Goal: Information Seeking & Learning: Learn about a topic

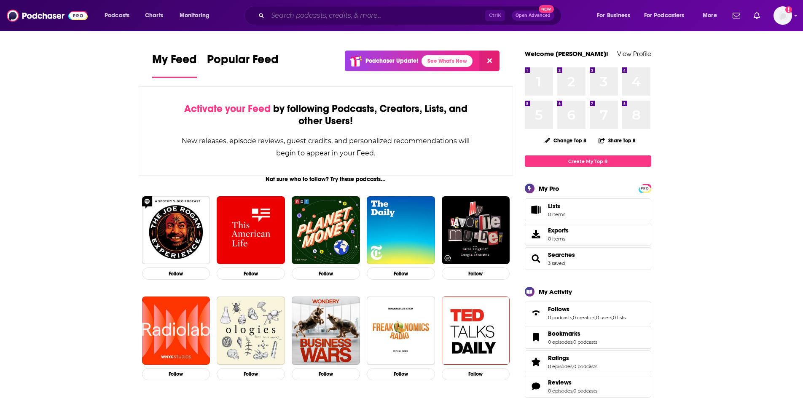
click at [308, 18] on input "Search podcasts, credits, & more..." at bounding box center [377, 15] width 218 height 13
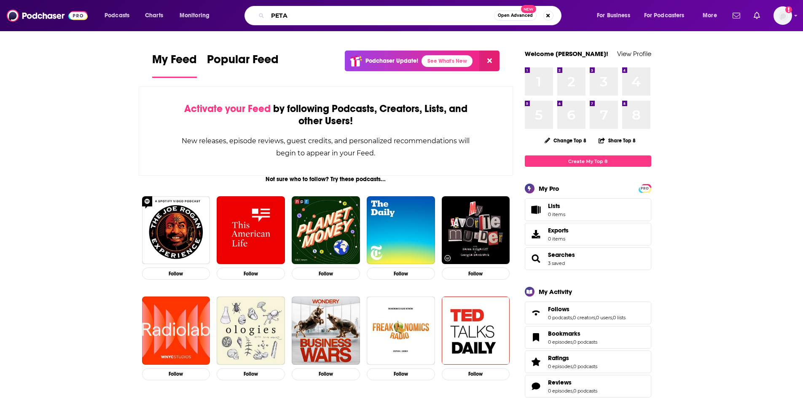
type input "PETA"
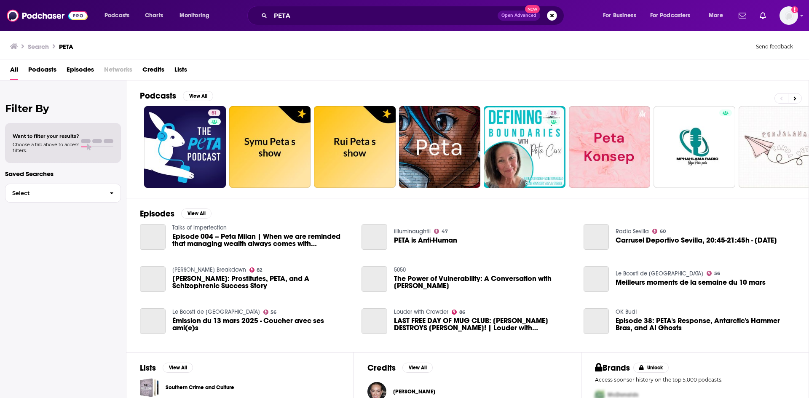
click at [68, 73] on span "Episodes" at bounding box center [80, 71] width 27 height 17
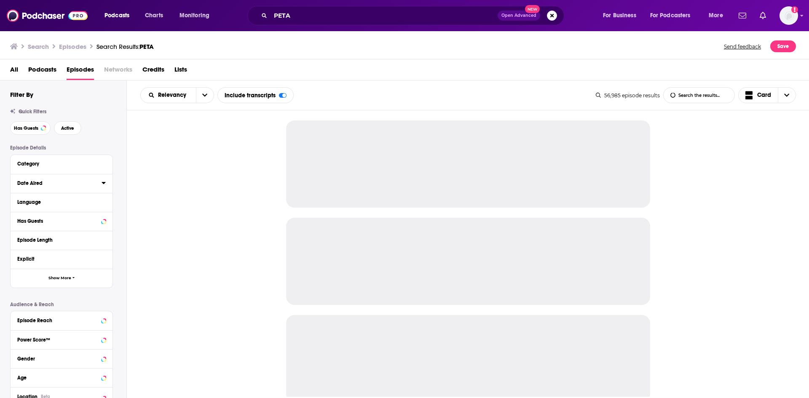
click at [102, 185] on icon at bounding box center [104, 183] width 4 height 7
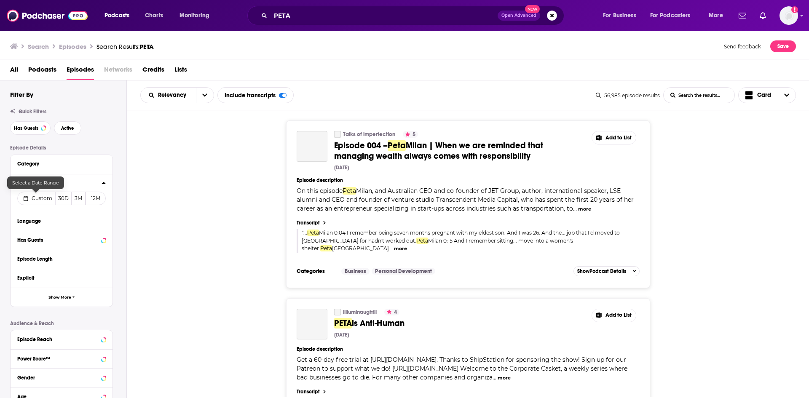
click at [43, 195] on button "Custom" at bounding box center [36, 198] width 38 height 13
select select "7"
select select "2025"
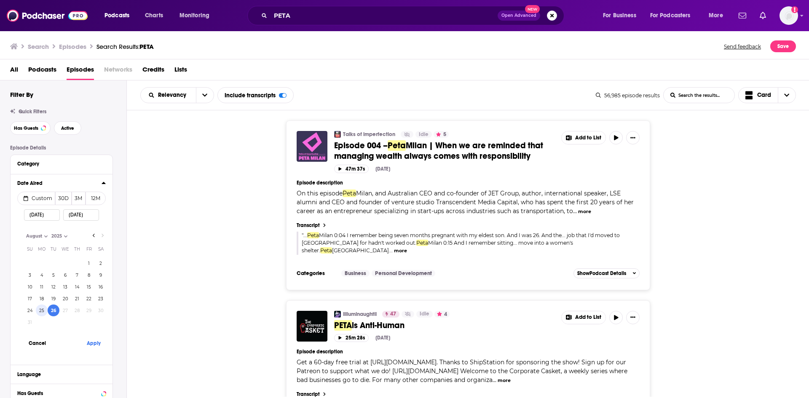
click at [43, 306] on button "25" at bounding box center [42, 311] width 12 height 12
type input "08/25/2025"
click at [91, 341] on button "Apply" at bounding box center [93, 344] width 25 height 16
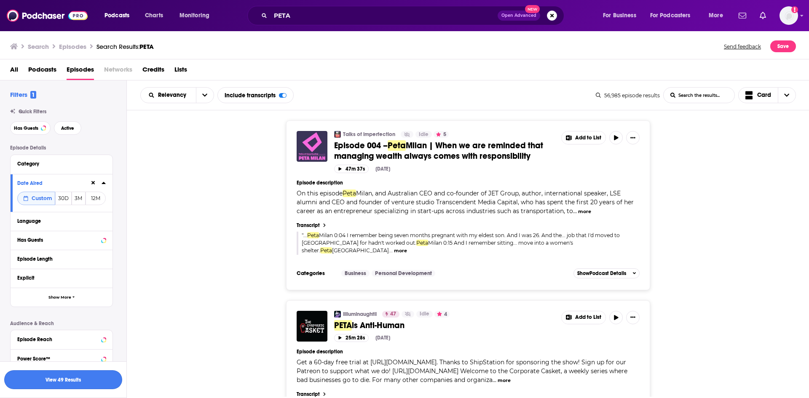
click at [106, 377] on button "View 49 Results" at bounding box center [63, 380] width 118 height 19
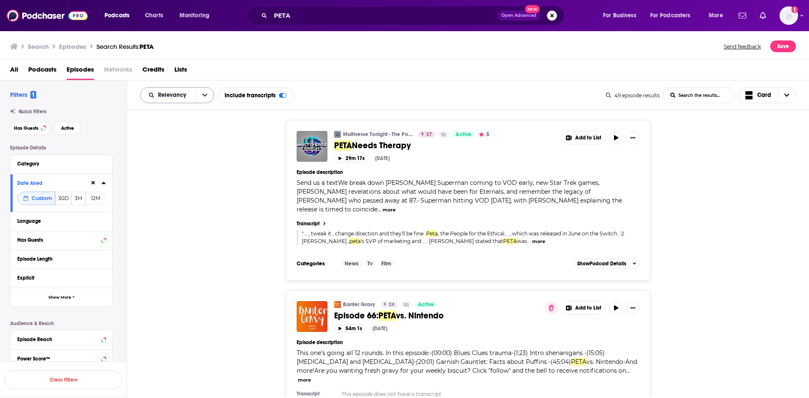
click at [208, 99] on button "open menu" at bounding box center [205, 95] width 18 height 15
click at [185, 169] on span "Power Score" at bounding box center [183, 167] width 50 height 5
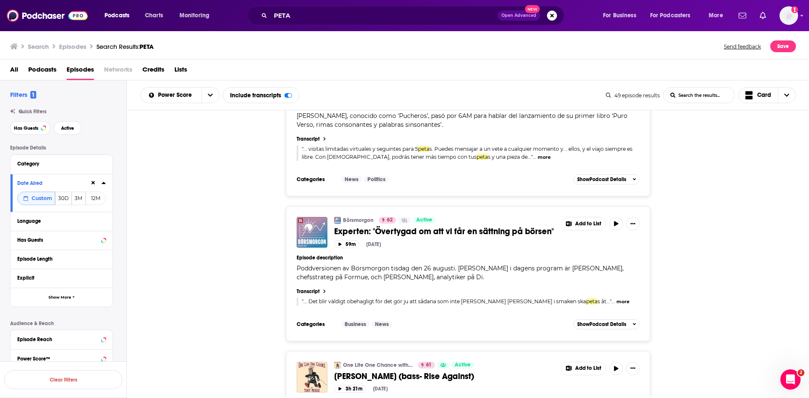
scroll to position [3654, 0]
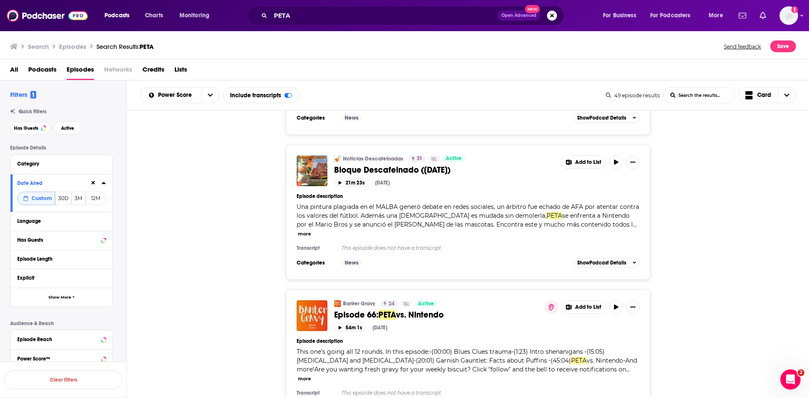
scroll to position [5860, 0]
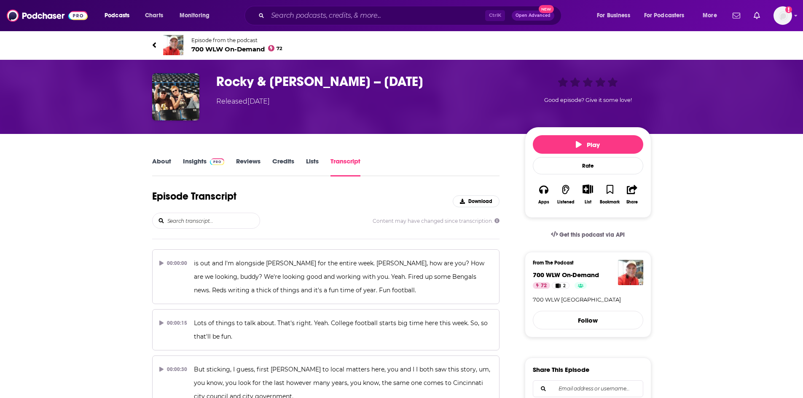
scroll to position [17188, 0]
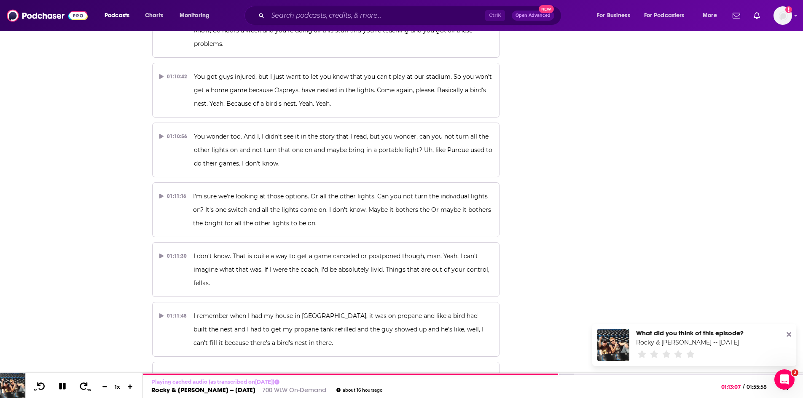
scroll to position [0, 0]
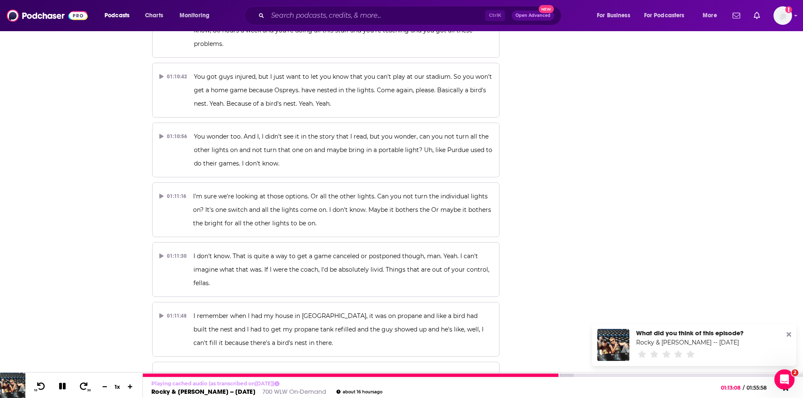
click at [62, 389] on icon at bounding box center [63, 387] width 10 height 8
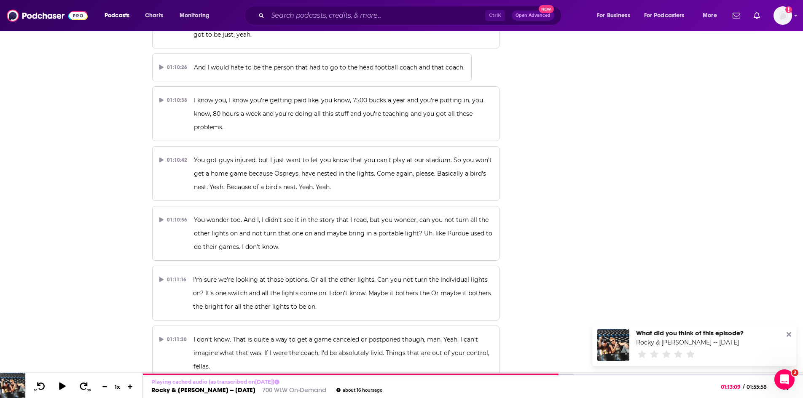
scroll to position [17103, 0]
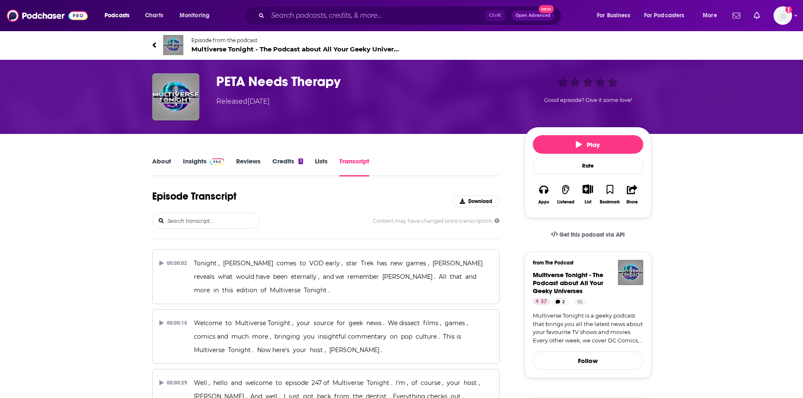
scroll to position [3835, 0]
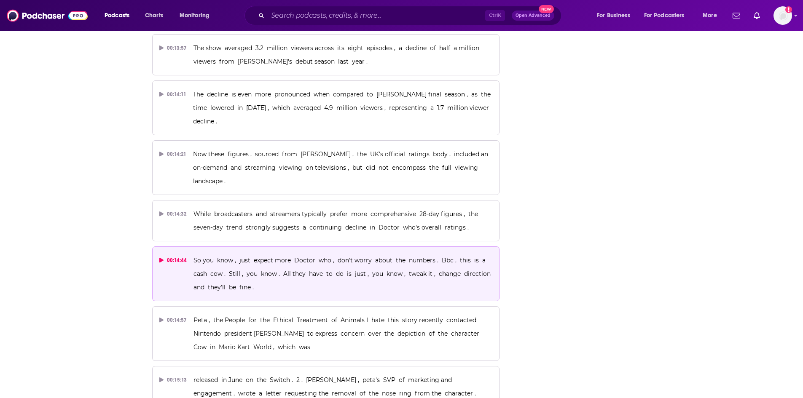
click at [248, 257] on span "So you know , just expect more Doctor who , don't worry about the numbers . Bbc…" at bounding box center [343, 274] width 301 height 35
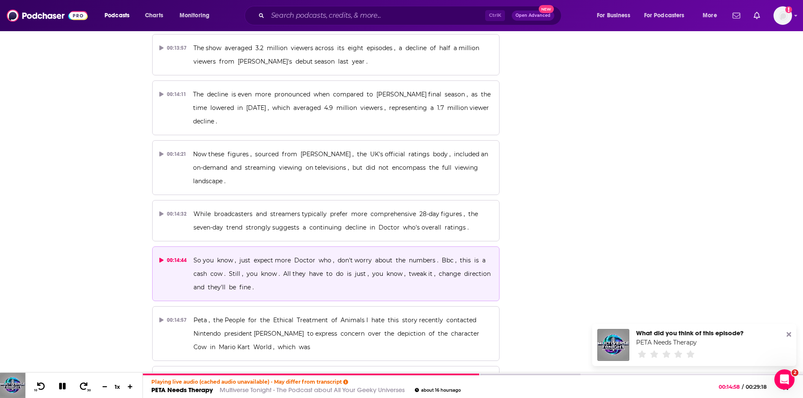
scroll to position [0, 0]
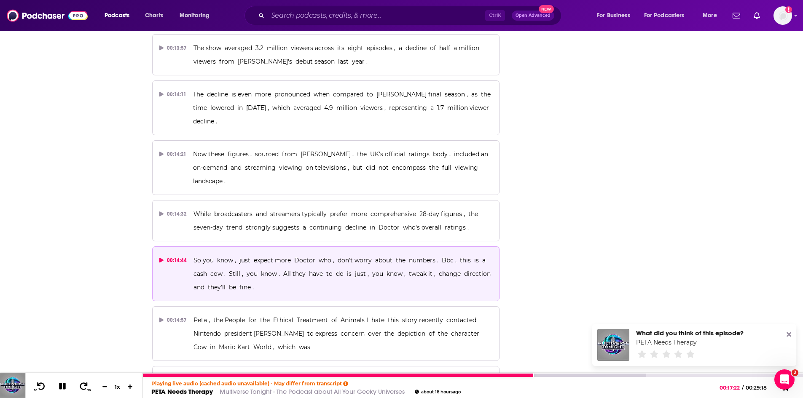
click at [63, 387] on icon at bounding box center [62, 386] width 7 height 7
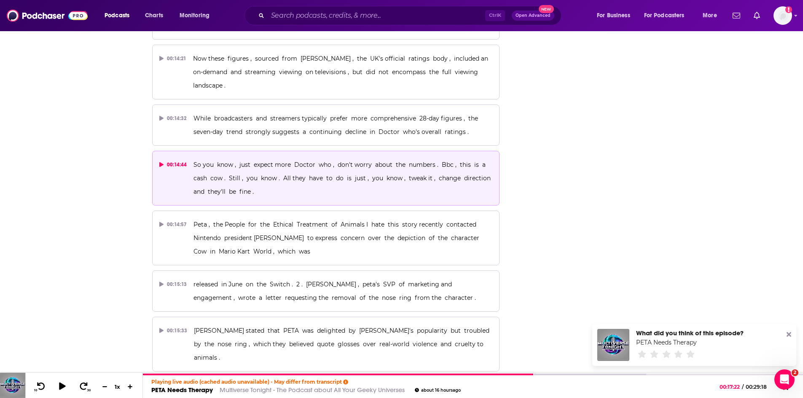
scroll to position [3961, 0]
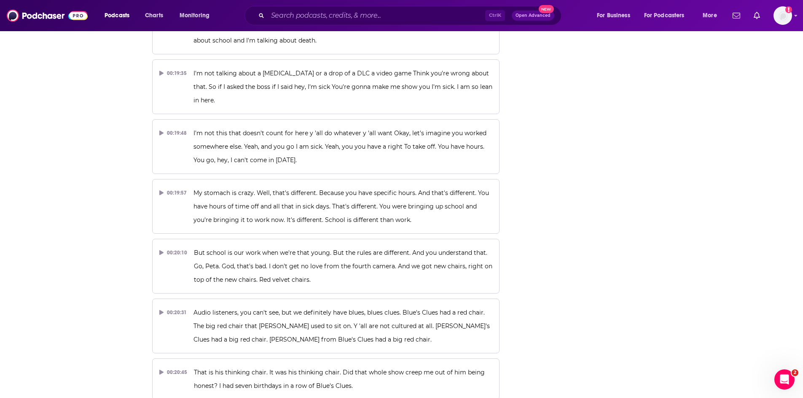
scroll to position [8369, 0]
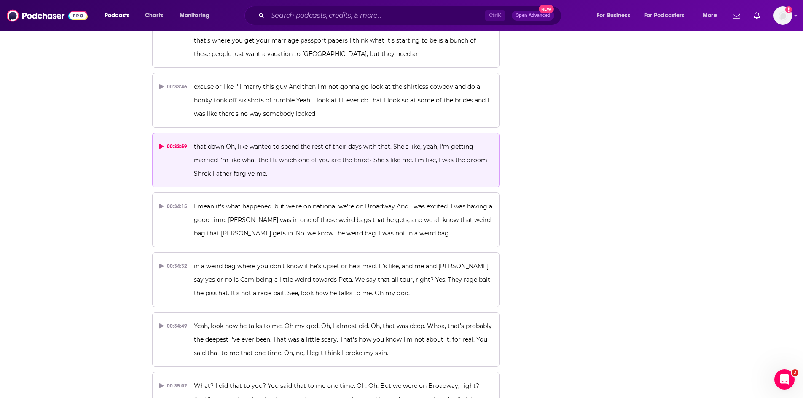
click at [298, 140] on p "that down Oh, like wanted to spend the rest of their days with that. She's like…" at bounding box center [343, 160] width 298 height 40
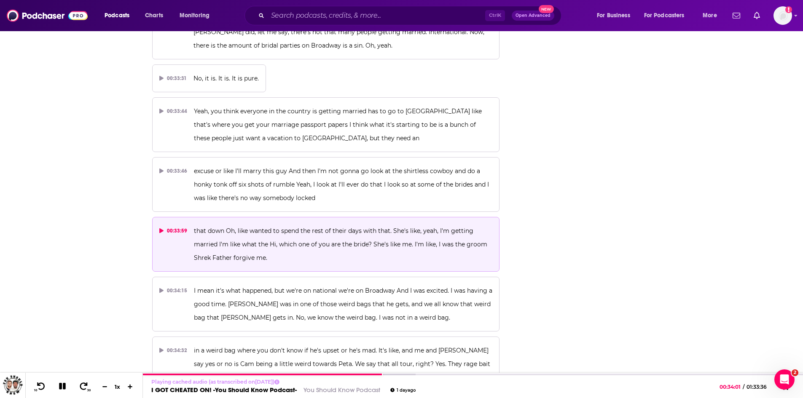
scroll to position [4796, 0]
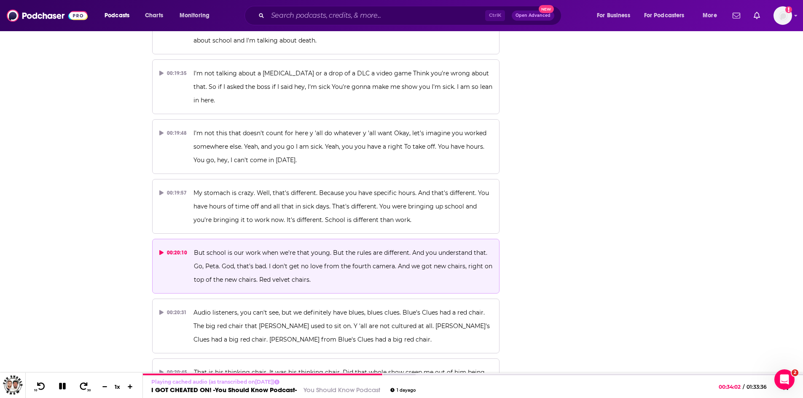
click at [323, 249] on span "But school is our work when we're that young. But the rules are different. And …" at bounding box center [344, 266] width 300 height 35
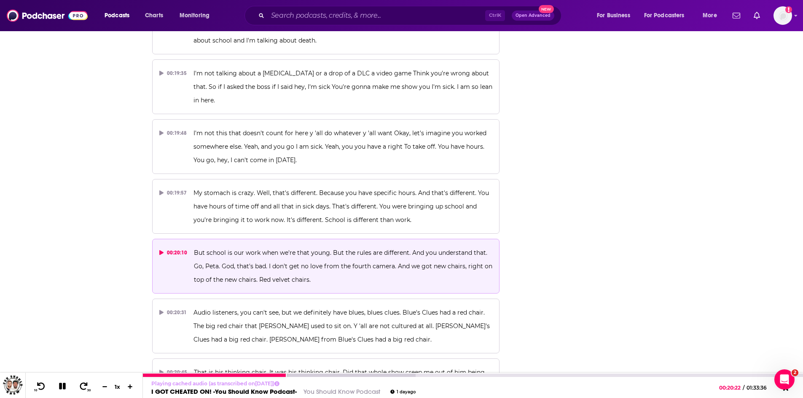
click at [64, 386] on icon at bounding box center [62, 386] width 7 height 7
click at [315, 16] on input "Search podcasts, credits, & more..." at bounding box center [377, 15] width 218 height 13
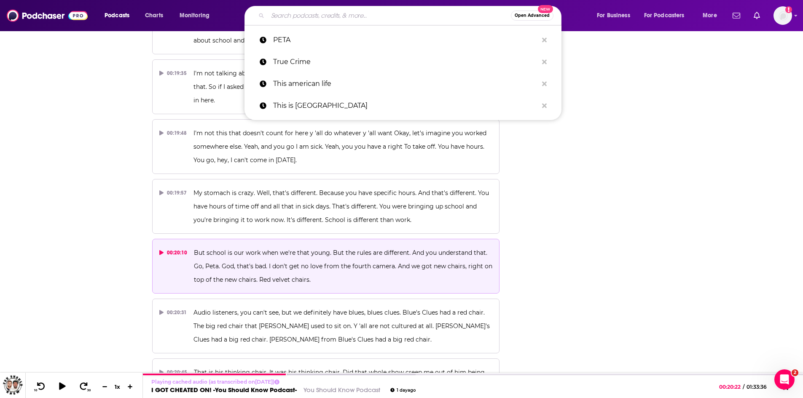
paste input "Full Of Sith"
type input "Full Of Sith"
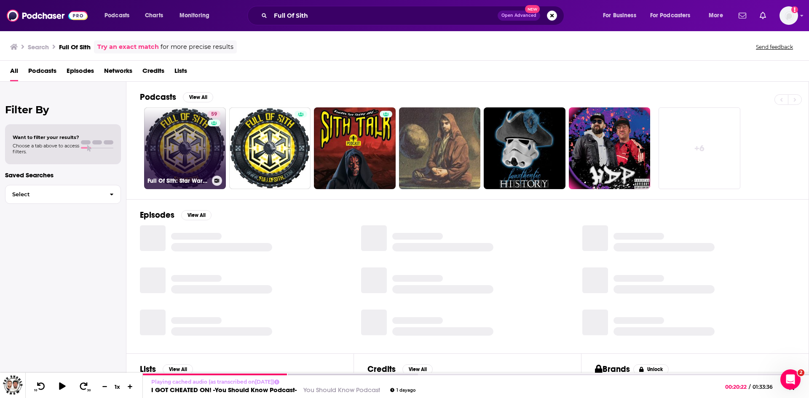
click at [185, 145] on link "59 Full Of Sith: Star Wars News, Discussions and Interviews" at bounding box center [185, 148] width 82 height 82
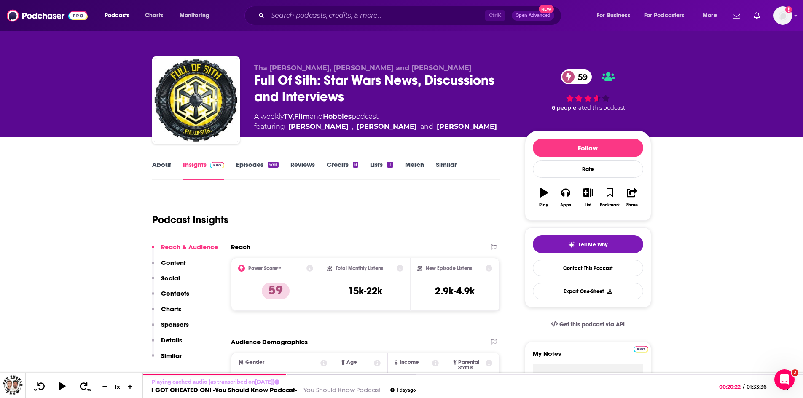
click at [246, 169] on link "Episodes 678" at bounding box center [257, 170] width 42 height 19
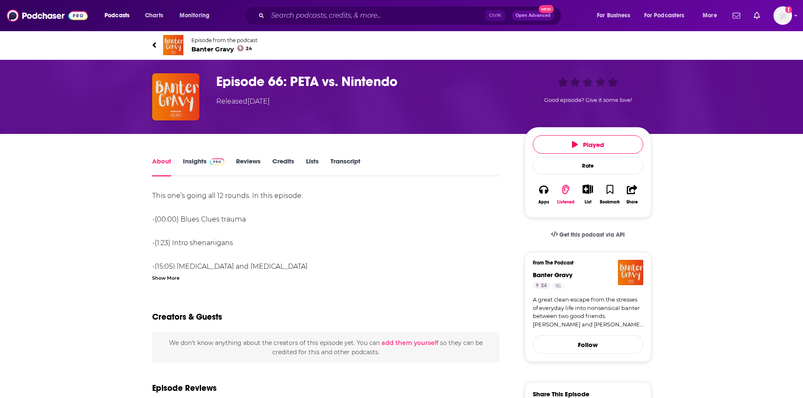
click at [340, 162] on link "Transcript" at bounding box center [346, 166] width 30 height 19
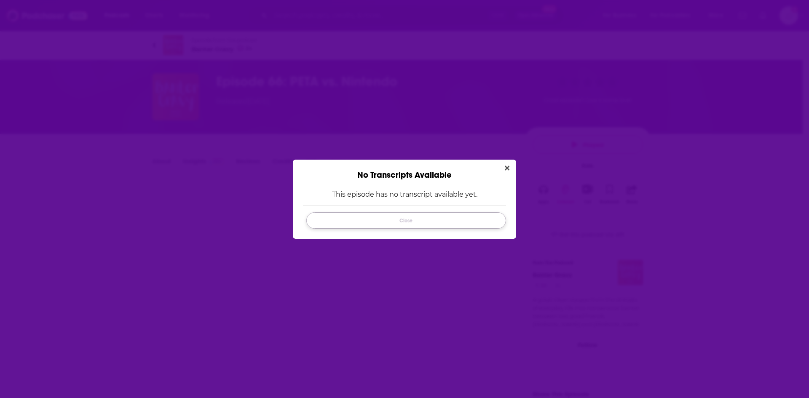
click at [426, 217] on button "Close" at bounding box center [406, 220] width 200 height 16
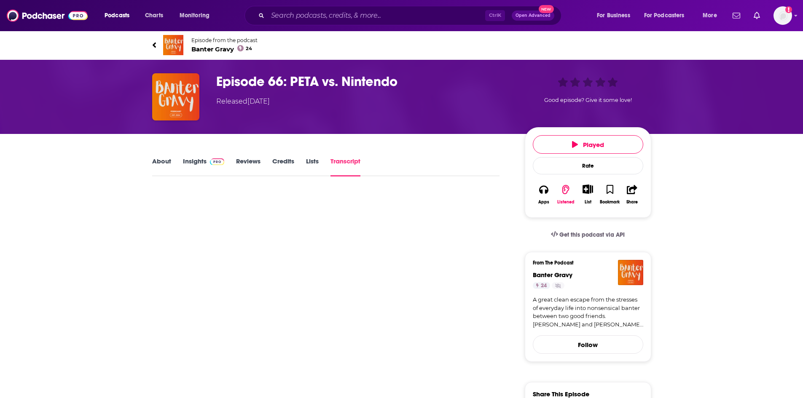
drag, startPoint x: 150, startPoint y: 159, endPoint x: 161, endPoint y: 161, distance: 12.2
click at [161, 163] on link "About" at bounding box center [161, 166] width 19 height 19
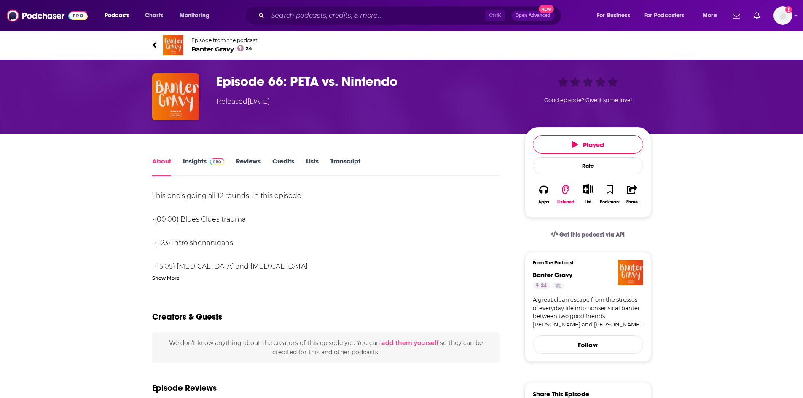
click at [169, 277] on div "Show More" at bounding box center [165, 278] width 27 height 8
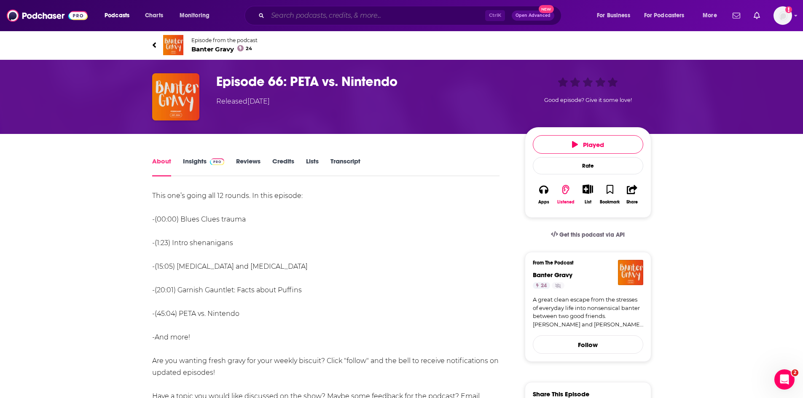
click at [341, 13] on input "Search podcasts, credits, & more..." at bounding box center [377, 15] width 218 height 13
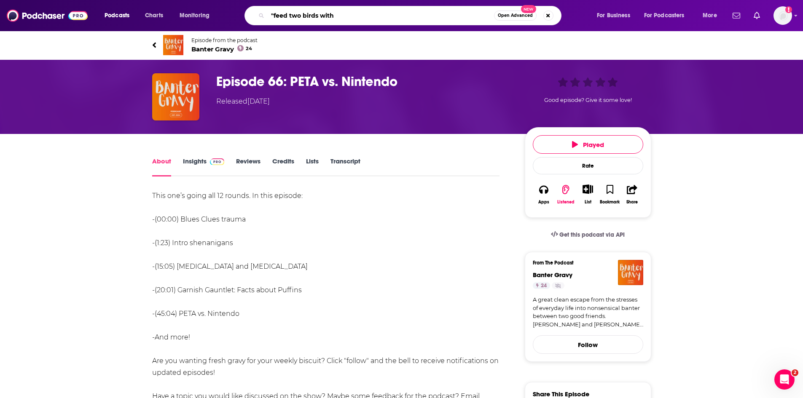
type input ""feed two birds with""
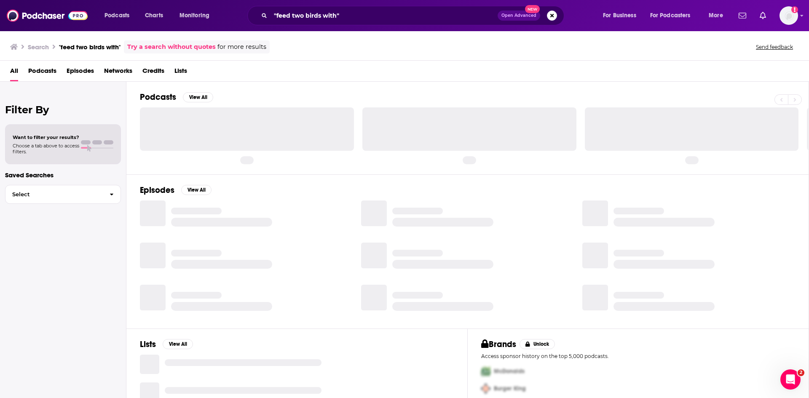
click at [93, 68] on span "Episodes" at bounding box center [80, 72] width 27 height 17
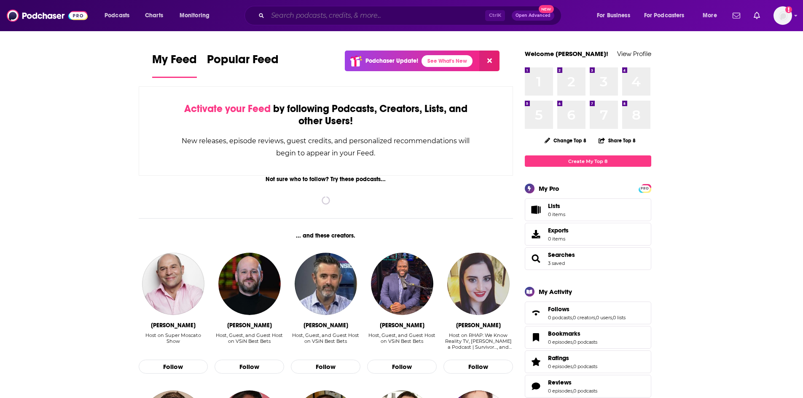
click at [377, 18] on input "Search podcasts, credits, & more..." at bounding box center [377, 15] width 218 height 13
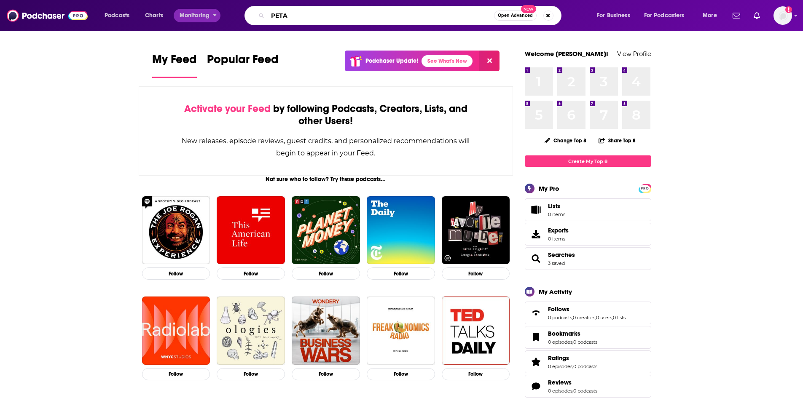
drag, startPoint x: 377, startPoint y: 18, endPoint x: 188, endPoint y: 19, distance: 188.9
click at [188, 19] on div "Podcasts Charts Monitoring PETA Open Advanced New For Business For Podcasters M…" at bounding box center [412, 15] width 626 height 19
type input "vegan"
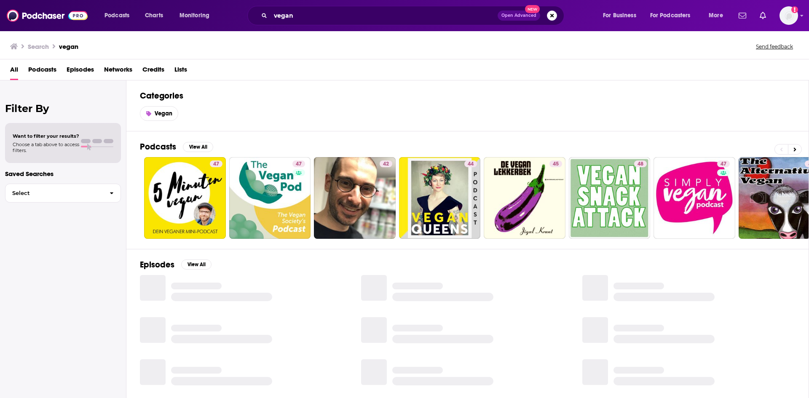
click at [74, 71] on span "Episodes" at bounding box center [80, 71] width 27 height 17
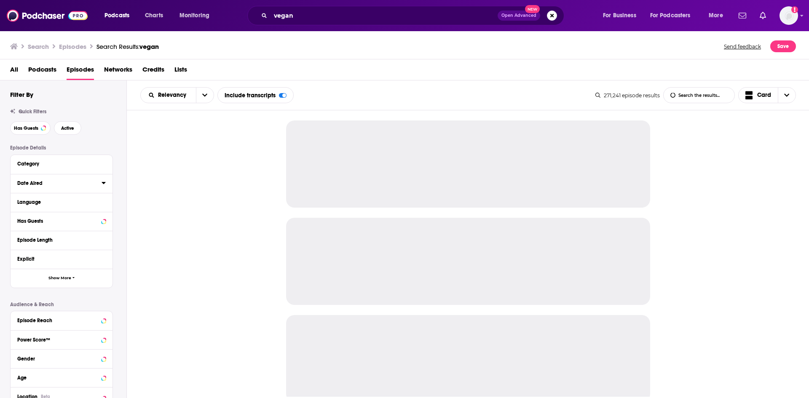
click at [103, 185] on icon at bounding box center [104, 183] width 4 height 7
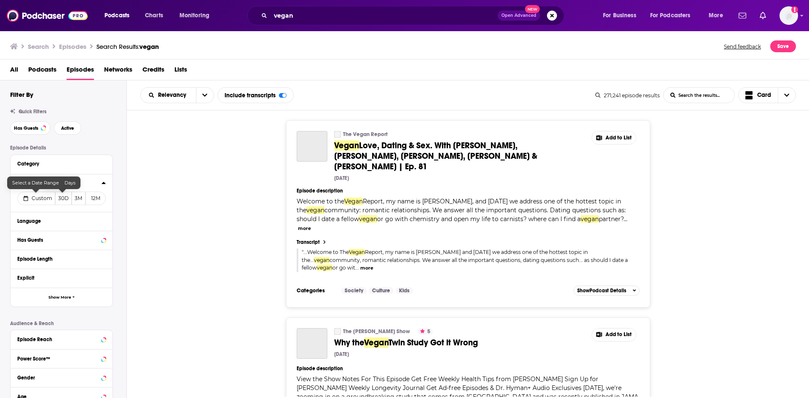
click at [38, 201] on span "Custom" at bounding box center [42, 198] width 21 height 6
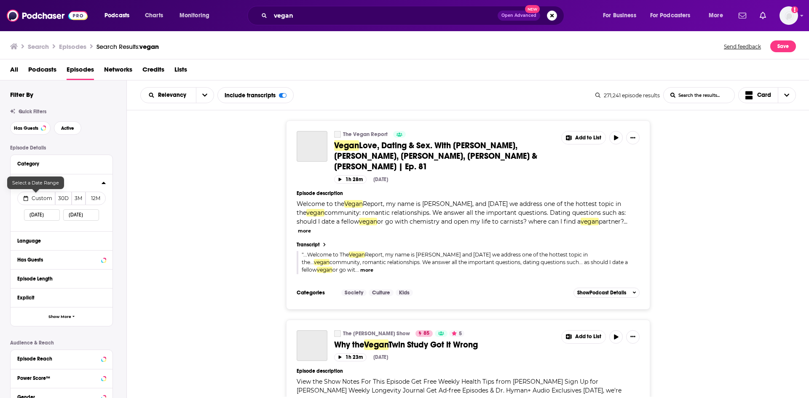
select select "7"
select select "2025"
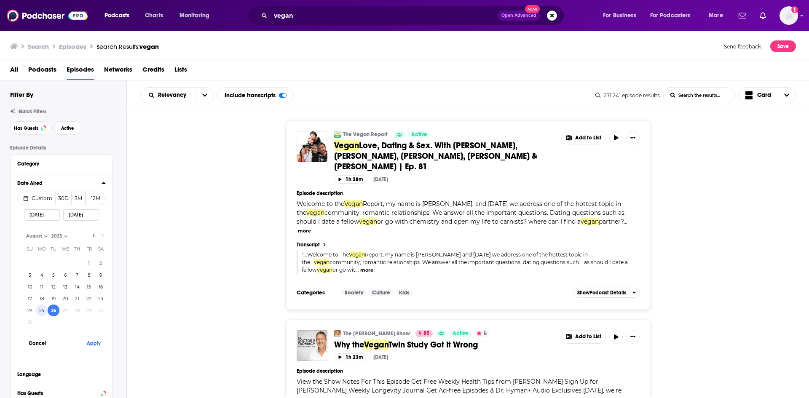
click at [43, 311] on button "25" at bounding box center [42, 311] width 12 height 12
type input "08/25/2025"
click at [91, 344] on button "Apply" at bounding box center [93, 344] width 25 height 16
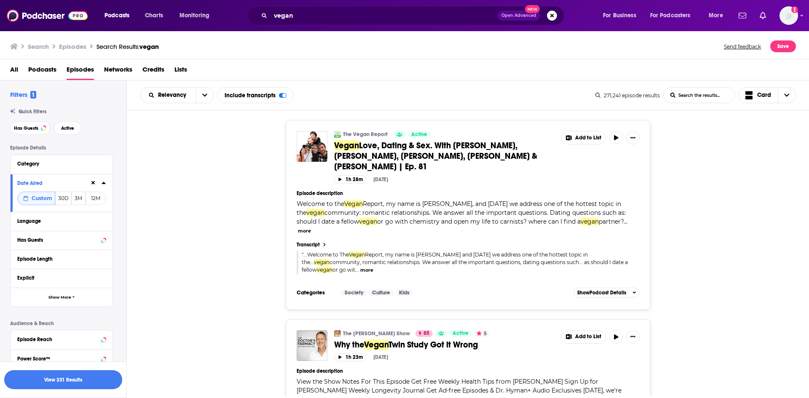
click at [74, 383] on button "View 331 Results" at bounding box center [63, 380] width 118 height 19
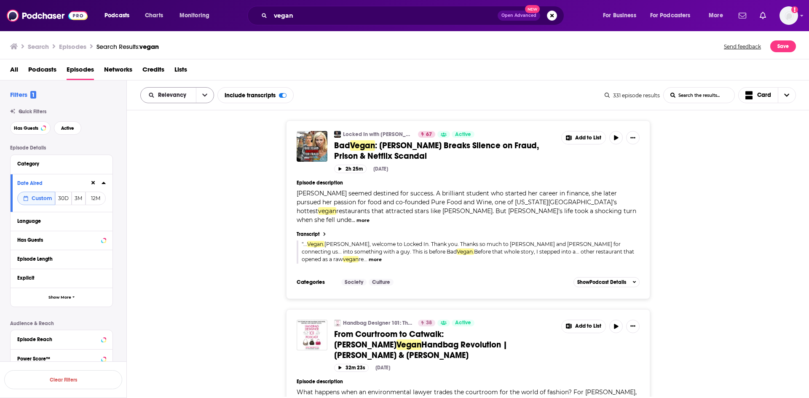
click at [197, 95] on button "open menu" at bounding box center [205, 95] width 18 height 15
click at [185, 166] on span "Power Score" at bounding box center [183, 167] width 50 height 5
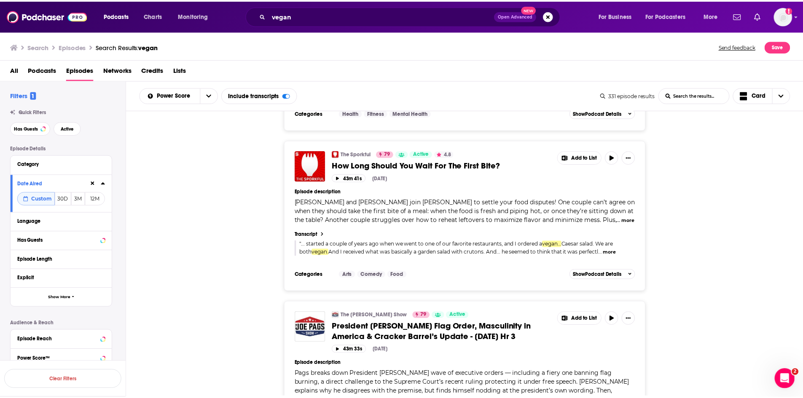
scroll to position [2909, 0]
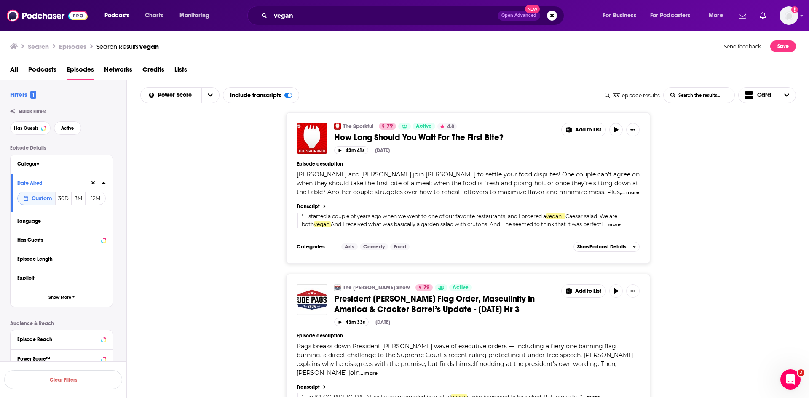
drag, startPoint x: 436, startPoint y: 317, endPoint x: 416, endPoint y: 310, distance: 21.3
click at [416, 394] on span "... in Los Angeles, so I was surrounded by a lot of" at bounding box center [378, 397] width 148 height 6
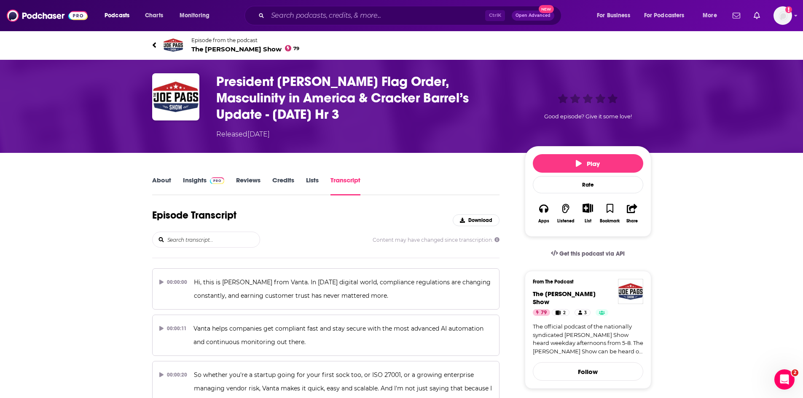
drag, startPoint x: 415, startPoint y: 311, endPoint x: 290, endPoint y: 242, distance: 143.2
click at [290, 242] on div "Content may have changed since transcription." at bounding box center [326, 240] width 348 height 16
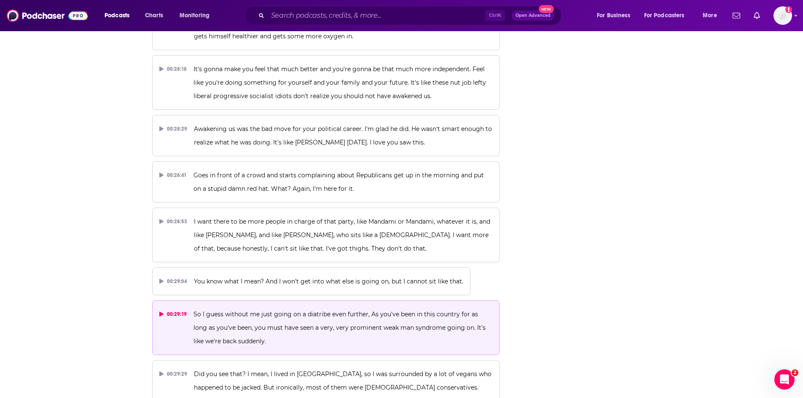
click at [301, 308] on p "So I guess without me just going on a diatribe even further, As you've been in …" at bounding box center [342, 328] width 299 height 40
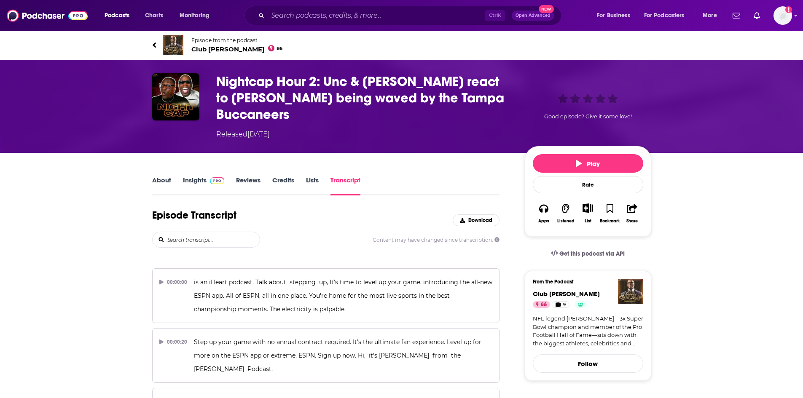
scroll to position [2156, 0]
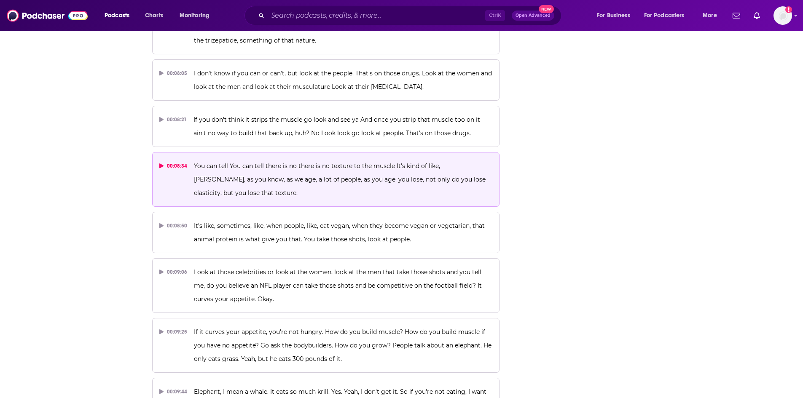
click at [348, 159] on p "You can tell You can tell there is no there is no texture to the muscle It's ki…" at bounding box center [343, 179] width 298 height 40
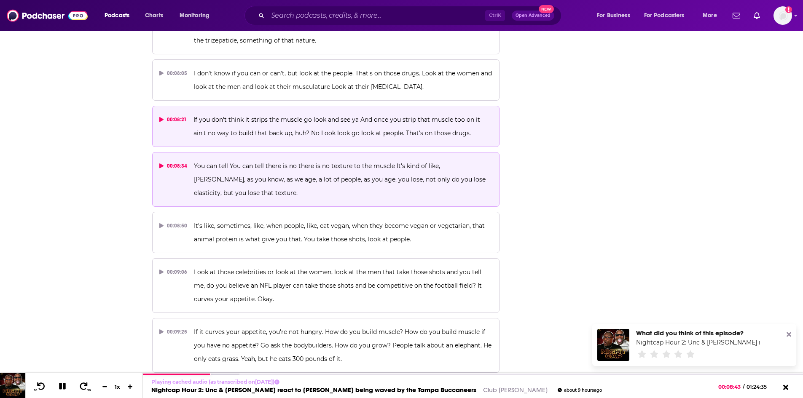
click at [304, 116] on span "If you don't think it strips the muscle go look and see ya And once you strip t…" at bounding box center [337, 126] width 288 height 21
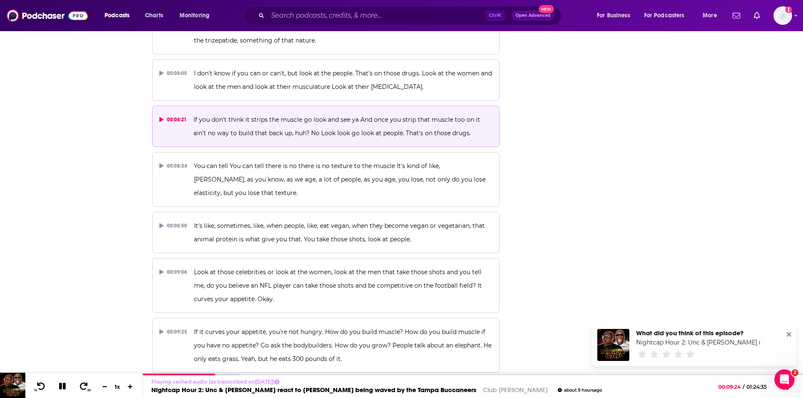
scroll to position [0, 0]
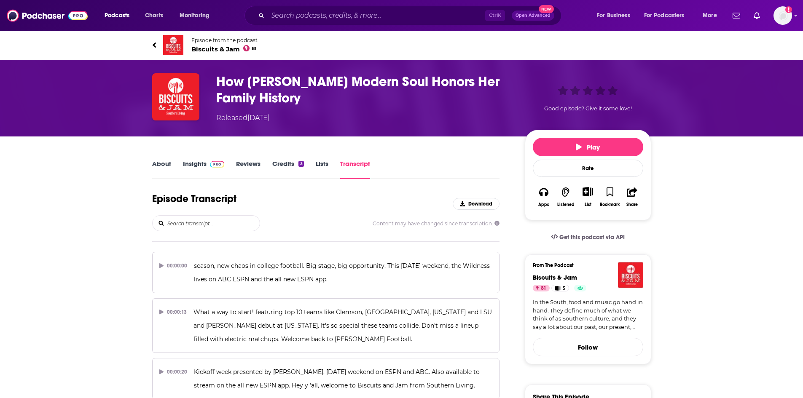
scroll to position [5915, 0]
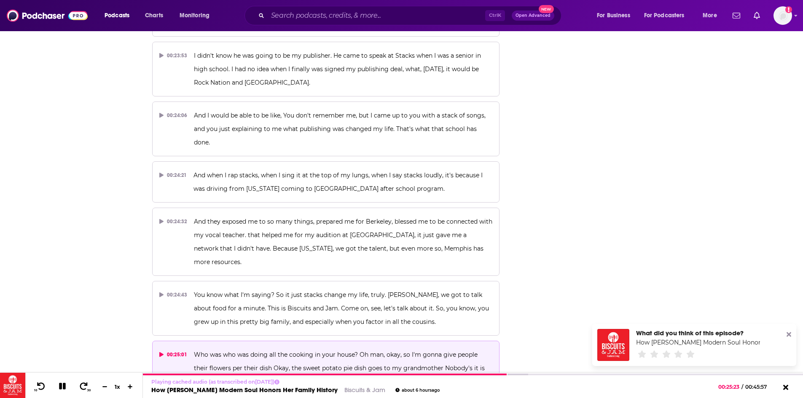
click at [309, 351] on span "Who was who was doing all the cooking in your house? Oh man, okay, so I'm gonna…" at bounding box center [340, 368] width 293 height 35
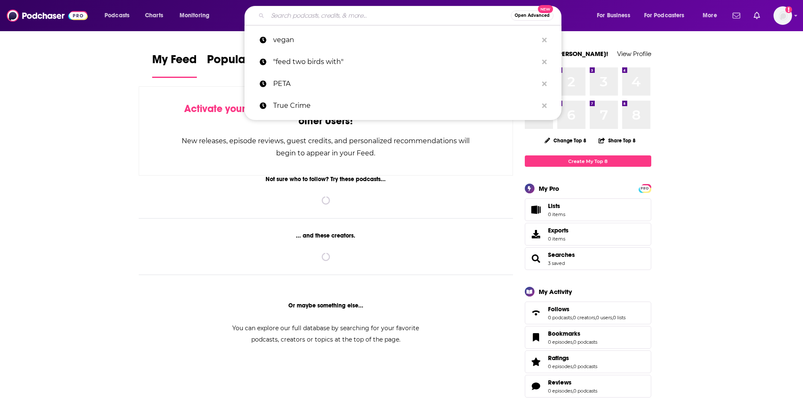
click at [298, 18] on input "Search podcasts, credits, & more..." at bounding box center [389, 15] width 243 height 13
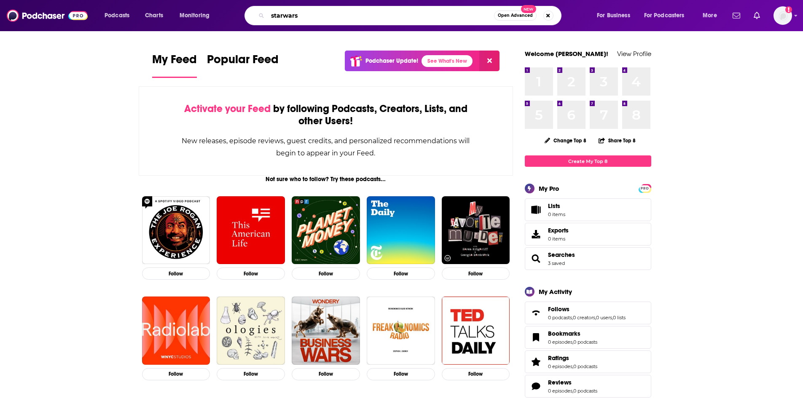
type input "starwars"
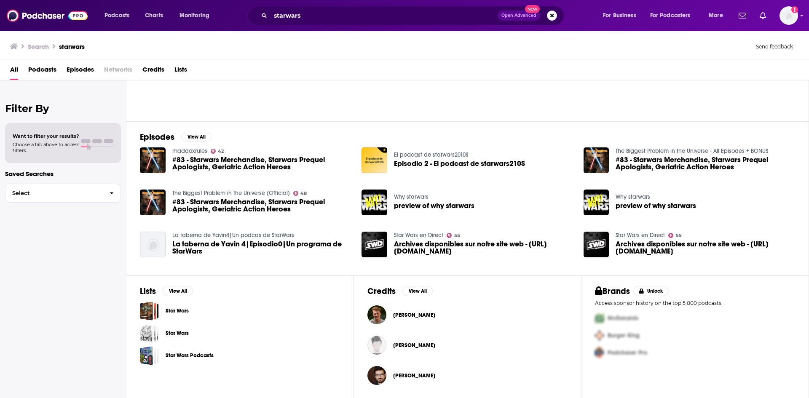
scroll to position [78, 0]
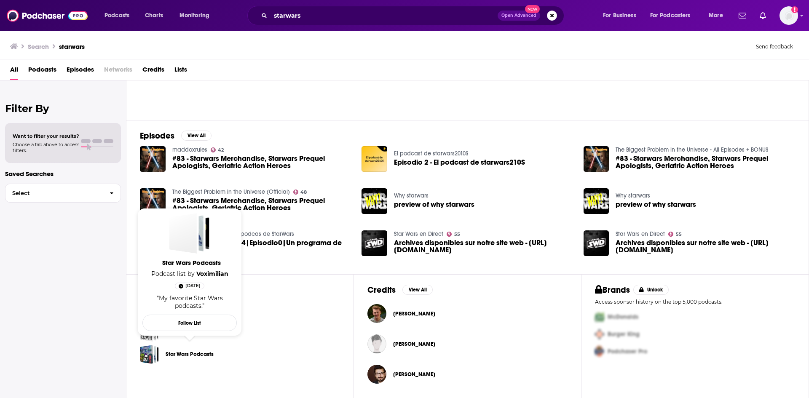
click at [182, 354] on link "Star Wars Podcasts" at bounding box center [190, 354] width 48 height 9
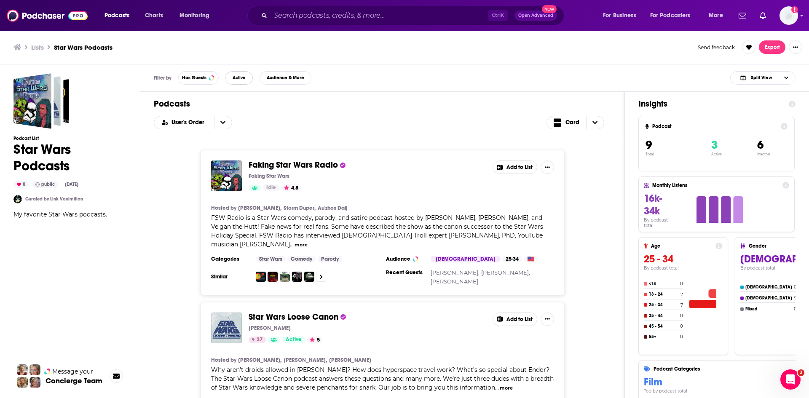
click at [243, 80] on span "Active" at bounding box center [239, 77] width 13 height 5
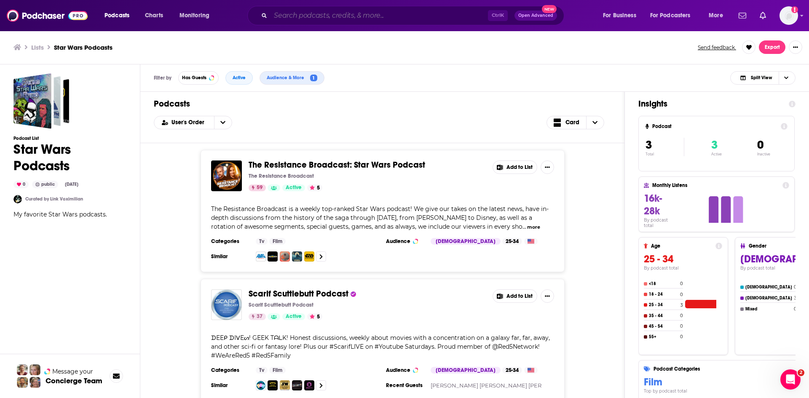
click at [312, 13] on input "Search podcasts, credits, & more..." at bounding box center [380, 15] width 218 height 13
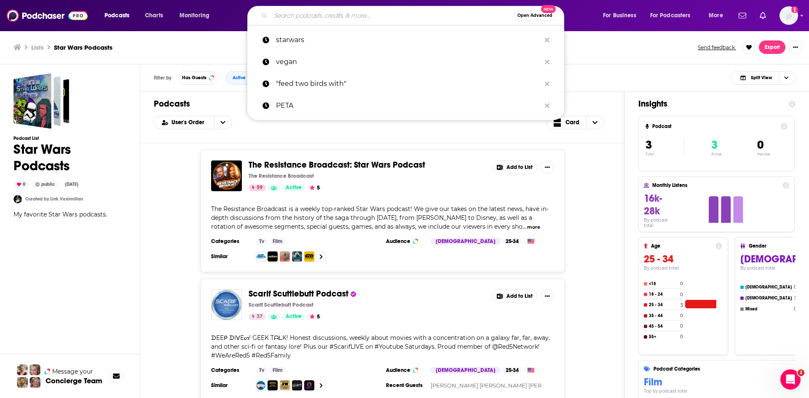
paste input "The Fandom Menace Show"
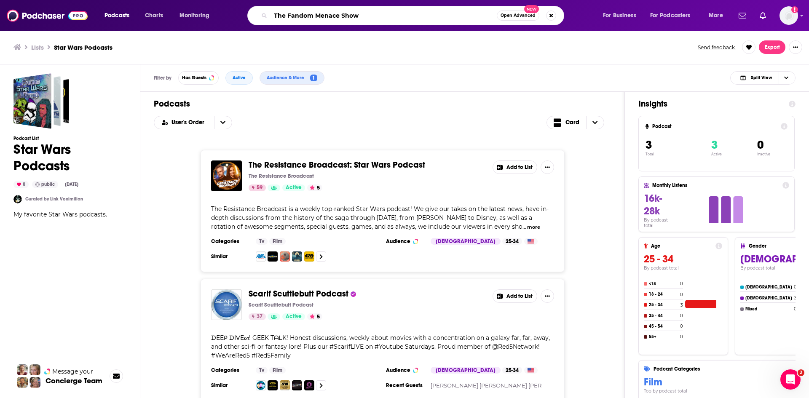
type input "The Fandom Menace Show"
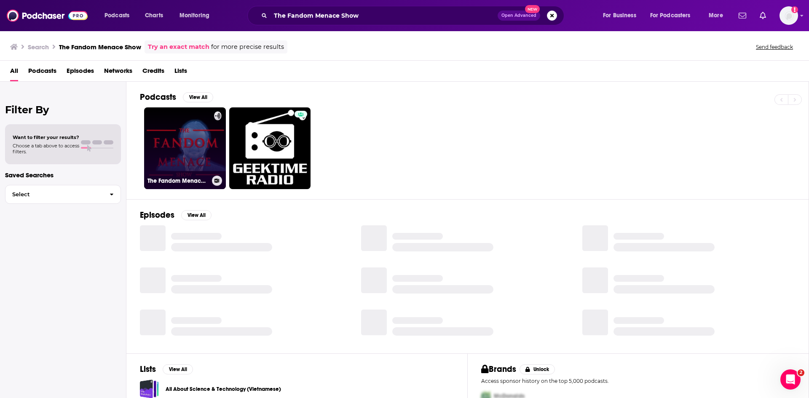
click at [194, 151] on link "The Fandom Menace Show" at bounding box center [185, 148] width 82 height 82
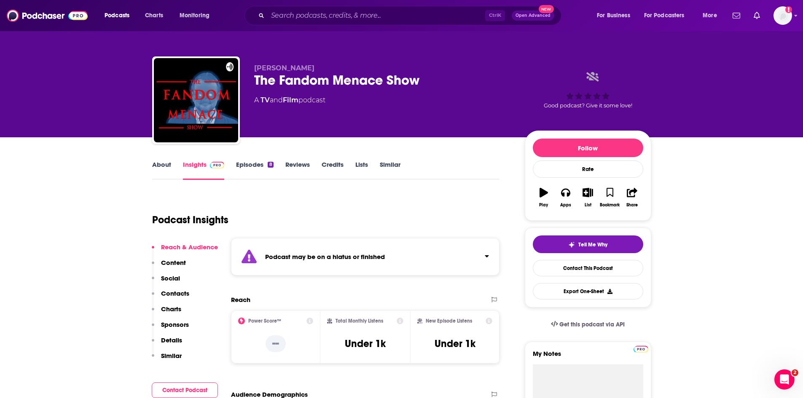
click at [245, 167] on link "Episodes 8" at bounding box center [254, 170] width 37 height 19
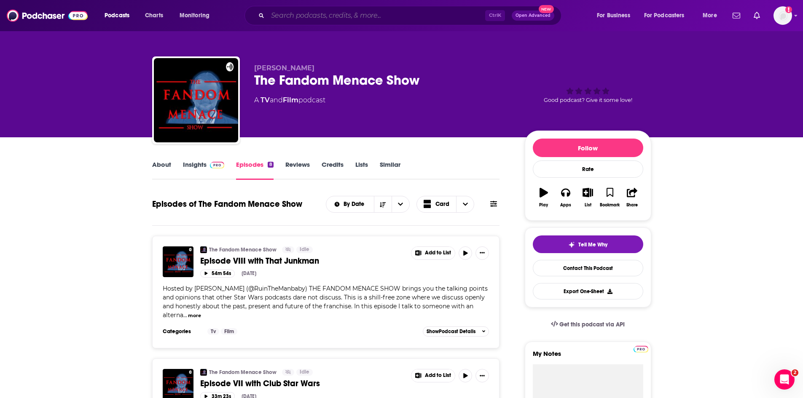
click at [380, 13] on input "Search podcasts, credits, & more..." at bounding box center [377, 15] width 218 height 13
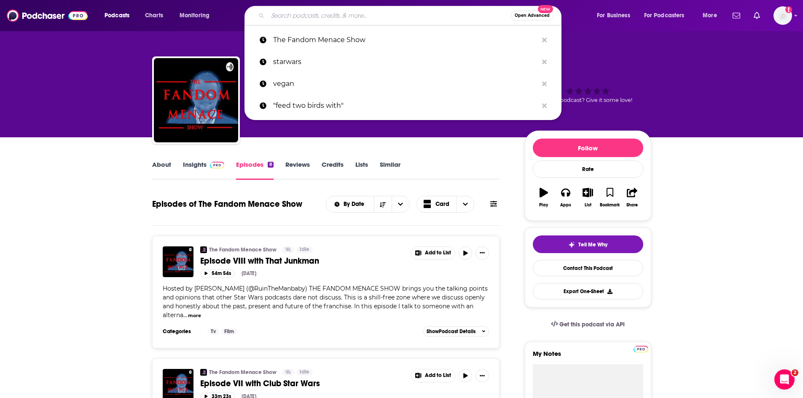
paste input "Around the Galaxy"
type input "Around the Galaxy"
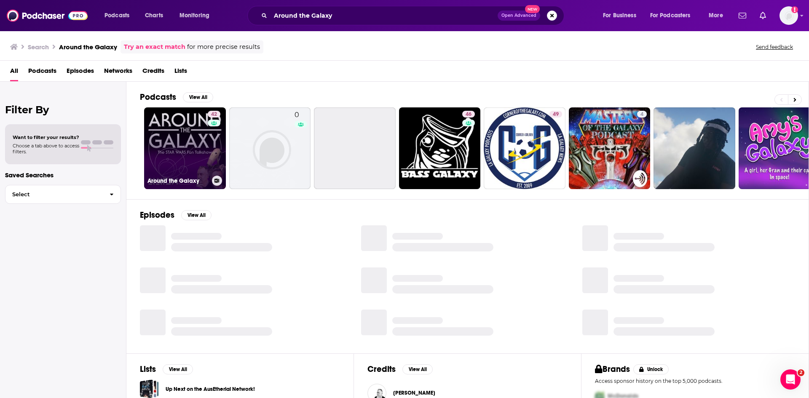
click at [188, 168] on link "42 Around the Galaxy" at bounding box center [185, 148] width 82 height 82
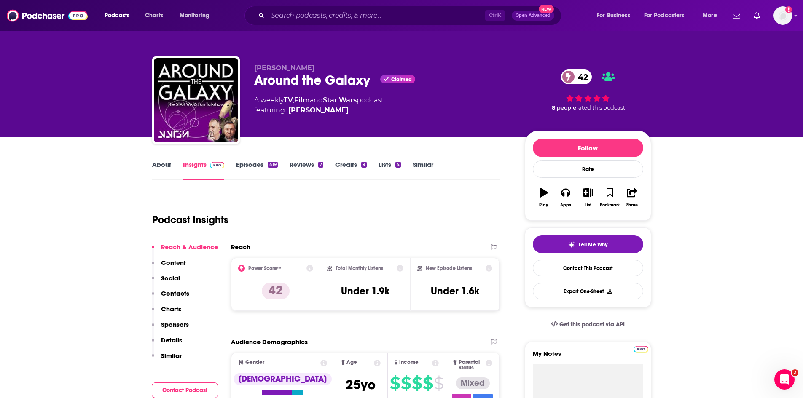
click at [256, 169] on link "Episodes 419" at bounding box center [256, 170] width 41 height 19
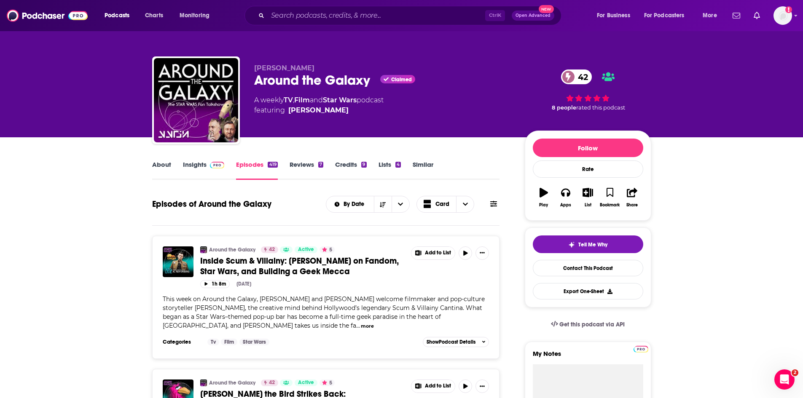
click at [193, 164] on link "Insights" at bounding box center [204, 170] width 42 height 19
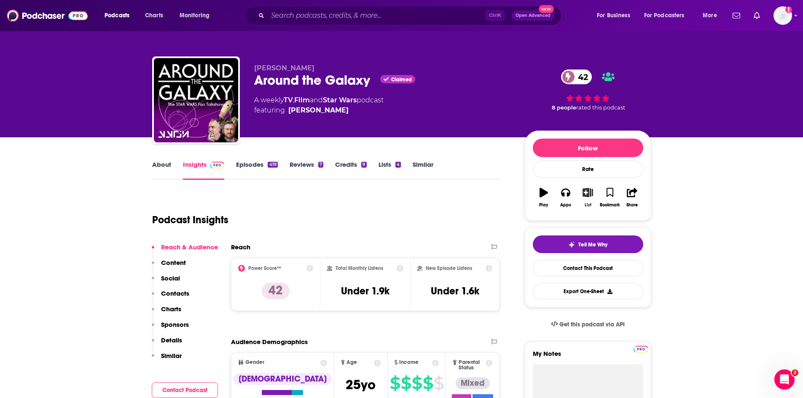
click at [584, 197] on icon "button" at bounding box center [588, 192] width 11 height 9
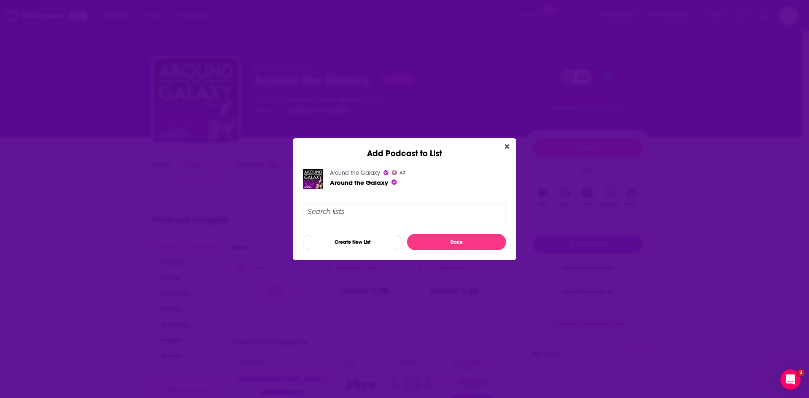
click at [350, 216] on input "Add Podcast To List" at bounding box center [404, 211] width 203 height 17
type input "StarWars"
click at [357, 242] on button "Create New List" at bounding box center [352, 242] width 99 height 16
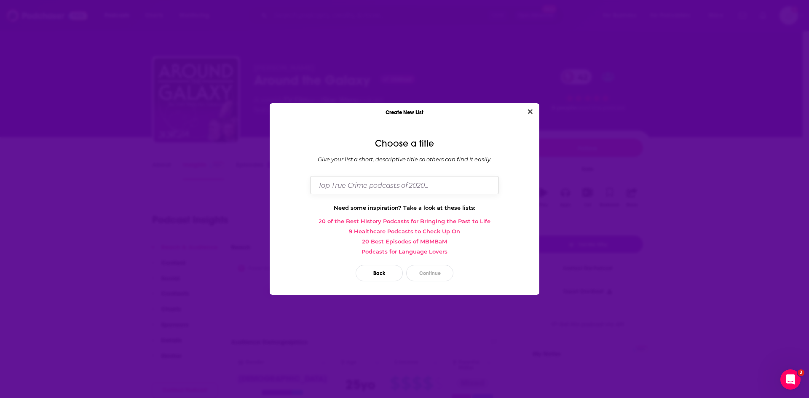
click at [350, 182] on input "Dialog" at bounding box center [404, 185] width 189 height 18
type input "Star"
click at [531, 110] on icon "Close" at bounding box center [530, 111] width 5 height 7
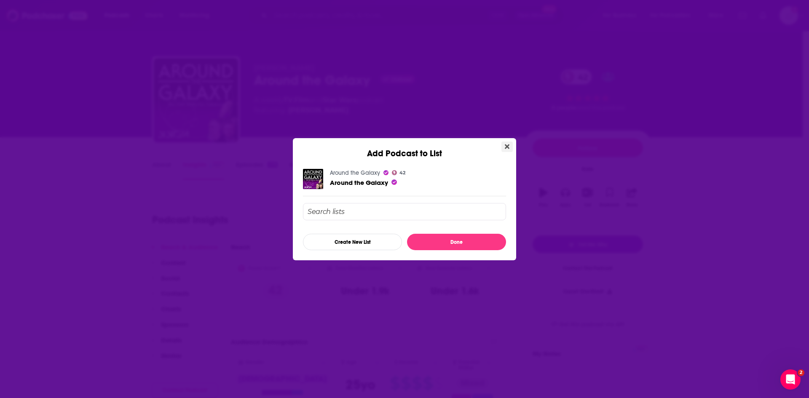
click at [508, 147] on icon "Close" at bounding box center [507, 146] width 5 height 5
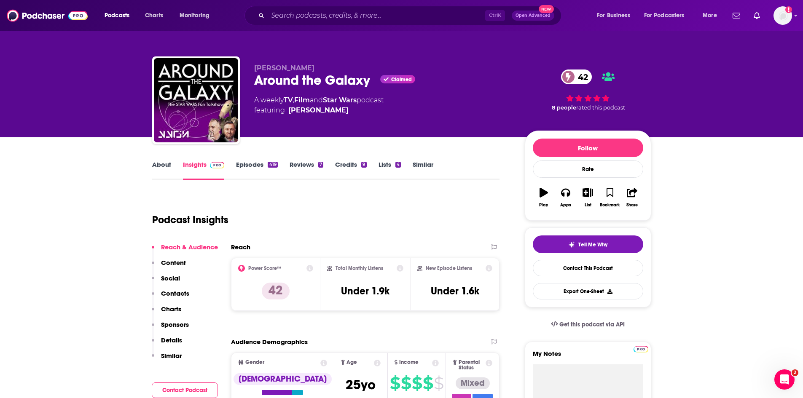
click at [427, 198] on div "Podcast Insights" at bounding box center [322, 214] width 341 height 43
drag, startPoint x: 374, startPoint y: 79, endPoint x: 258, endPoint y: 82, distance: 116.8
click at [258, 82] on div "Around the Galaxy Claimed 42" at bounding box center [382, 80] width 257 height 16
copy div "Around the Galaxy"
click at [331, 16] on input "Search podcasts, credits, & more..." at bounding box center [377, 15] width 218 height 13
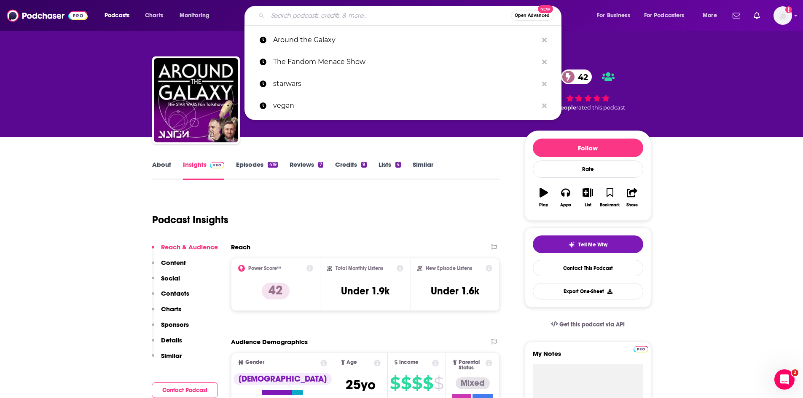
paste input "What Does Star Wars Mean to You?"
type input "What Does Star Wars Mean to You?"
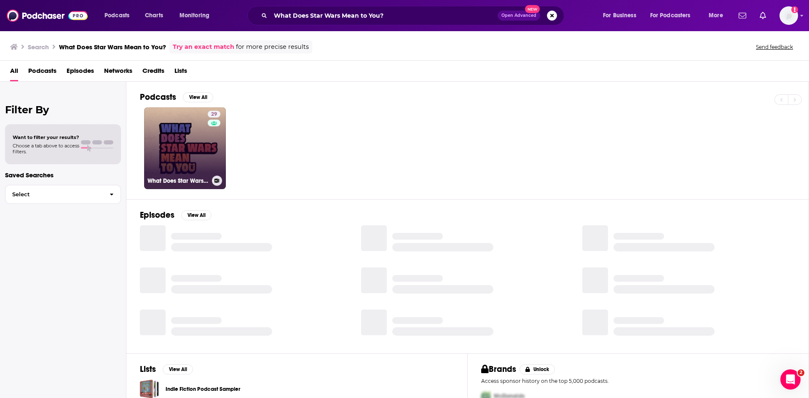
click at [205, 146] on link "29 What Does Star Wars Mean To You?" at bounding box center [185, 148] width 82 height 82
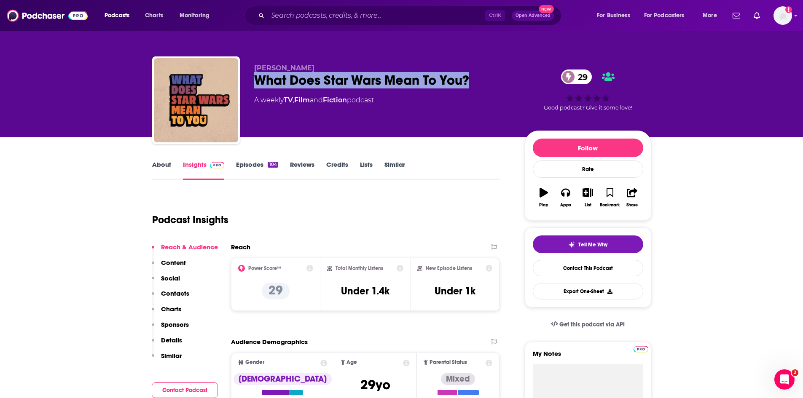
drag, startPoint x: 474, startPoint y: 79, endPoint x: 245, endPoint y: 86, distance: 229.5
click at [245, 86] on div "David H. What Does Star Wars Mean To You? 29 A weekly TV , Film and Fiction pod…" at bounding box center [401, 101] width 499 height 91
copy h2 "What Does Star Wars Mean To You?"
click at [245, 168] on link "Episodes 104" at bounding box center [257, 170] width 42 height 19
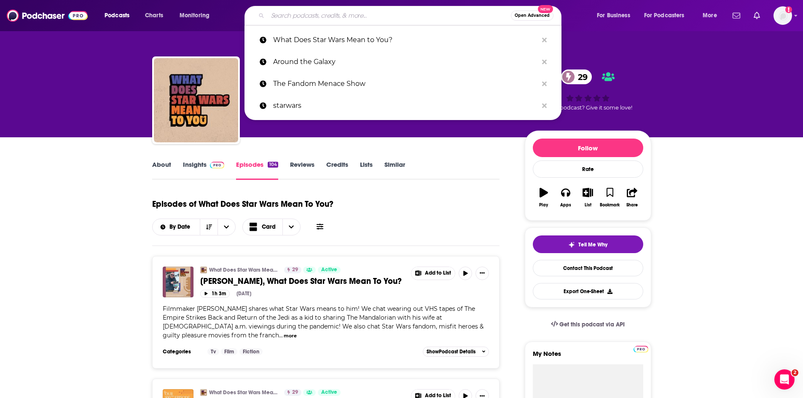
click at [337, 14] on input "Search podcasts, credits, & more..." at bounding box center [389, 15] width 243 height 13
paste input "Fangirls Going Rogue"
type input "Fangirls Going Rogue"
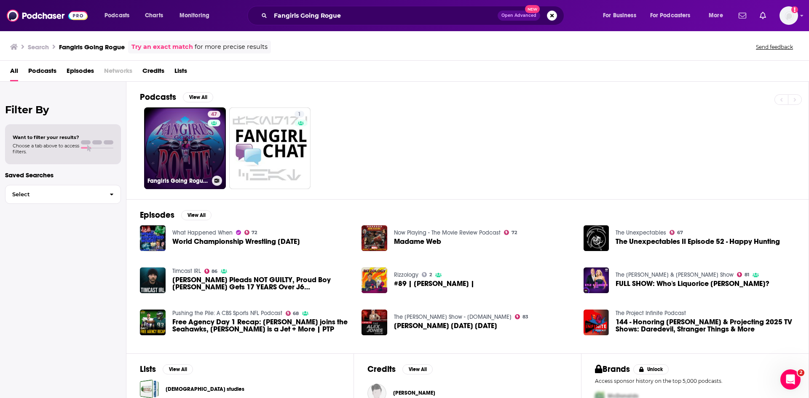
click at [186, 153] on link "47 Fangirls Going Rogue: Star Wars Conversation from a Female POV" at bounding box center [185, 148] width 82 height 82
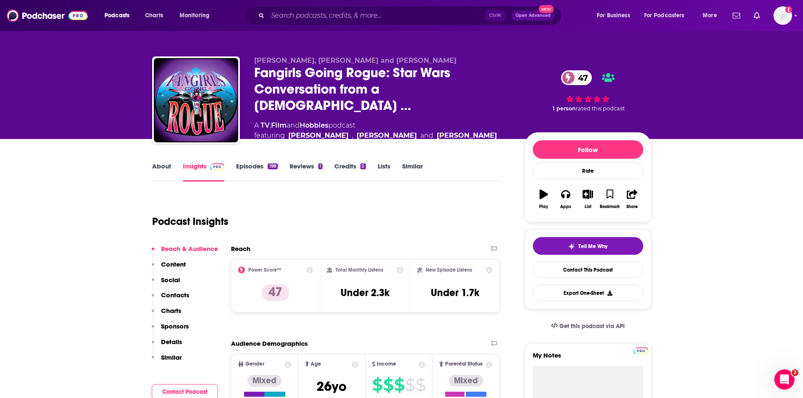
click at [252, 161] on div "About Insights Episodes 198 Reviews 1 Credits 5 Lists Similar" at bounding box center [326, 171] width 348 height 21
click at [255, 168] on link "Episodes 198" at bounding box center [256, 171] width 41 height 19
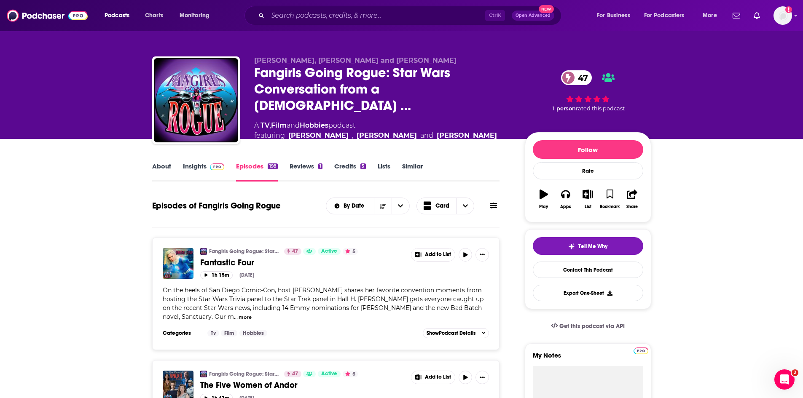
click at [163, 165] on link "About" at bounding box center [161, 171] width 19 height 19
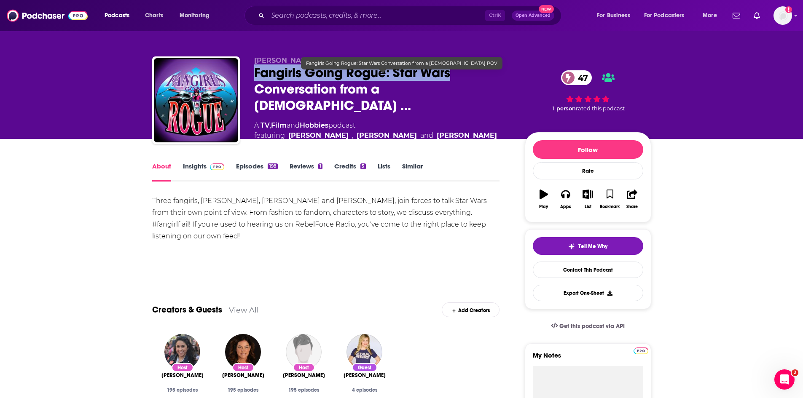
drag, startPoint x: 460, startPoint y: 81, endPoint x: 253, endPoint y: 80, distance: 206.1
click at [253, 80] on div "Tricia, Teresa and Sarah Fangirls Going Rogue: Star Wars Conversation from a Fe…" at bounding box center [401, 102] width 499 height 93
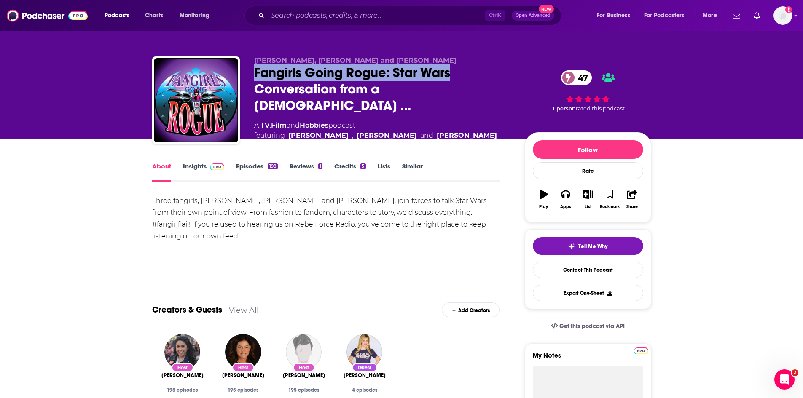
copy h1 "Fangirls Going Rogue: Star Wars"
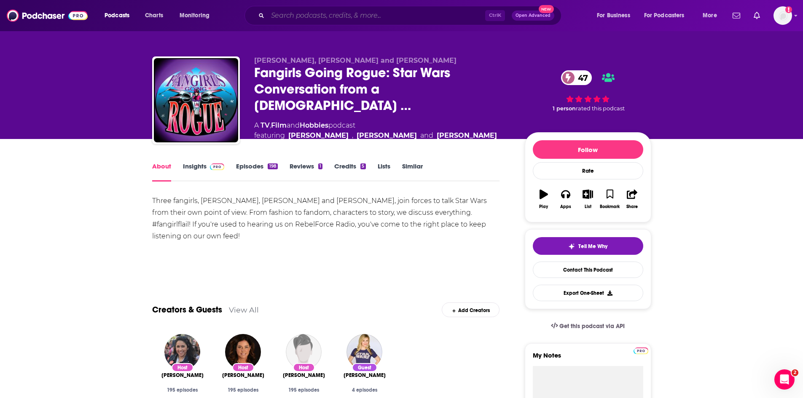
click at [325, 17] on input "Search podcasts, credits, & more..." at bounding box center [377, 15] width 218 height 13
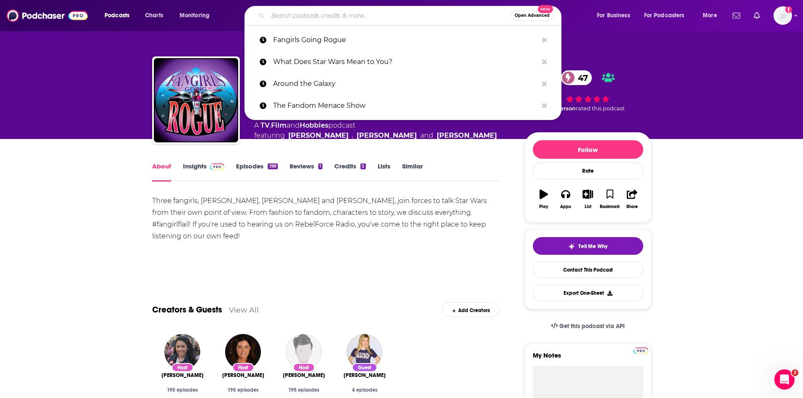
paste input "Blast Points Podcast"
type input "Blast Points Podcast"
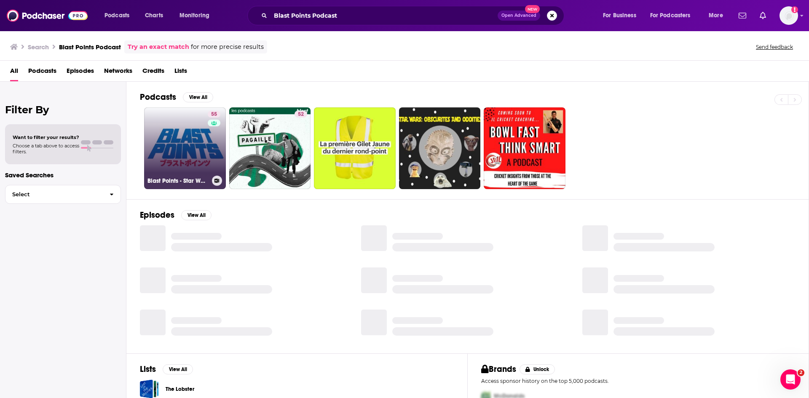
click at [196, 156] on link "55 Blast Points - Star Wars Podcast" at bounding box center [185, 148] width 82 height 82
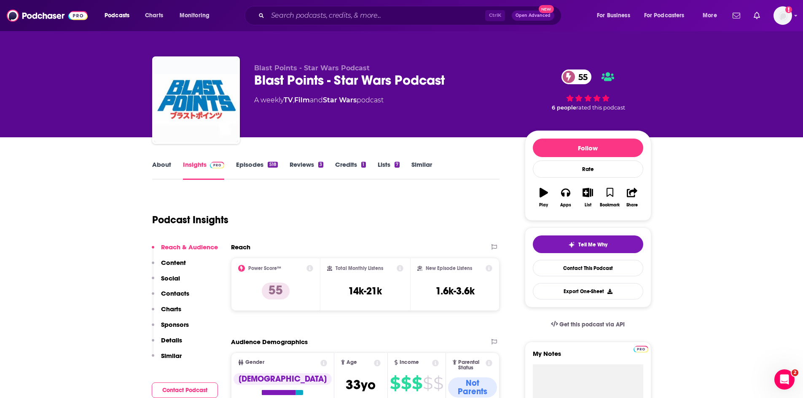
click at [246, 164] on link "Episodes 518" at bounding box center [256, 170] width 41 height 19
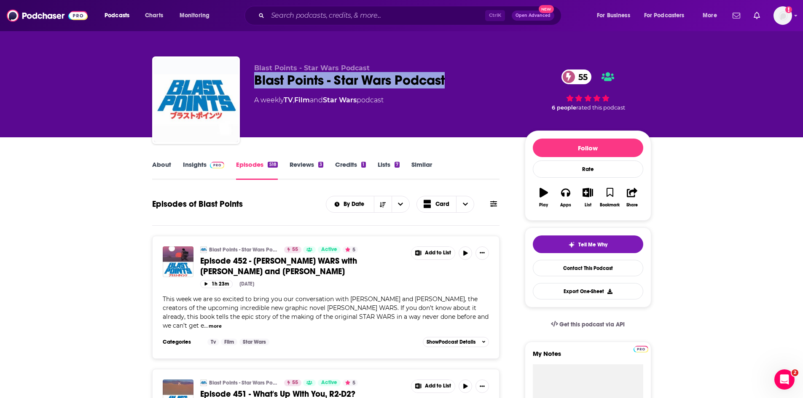
drag, startPoint x: 475, startPoint y: 80, endPoint x: 251, endPoint y: 81, distance: 223.9
click at [251, 81] on div "Blast Points - Star Wars Podcast Blast Points - Star Wars Podcast 55 A weekly T…" at bounding box center [401, 101] width 499 height 91
copy h2 "Blast Points - Star Wars Podcast"
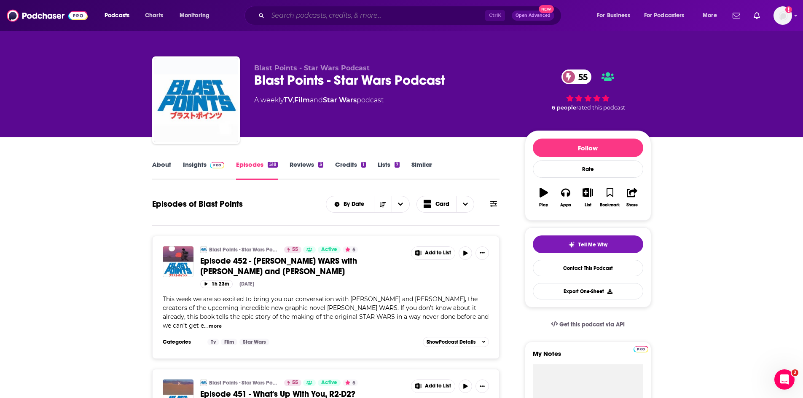
click at [339, 15] on input "Search podcasts, credits, & more..." at bounding box center [377, 15] width 218 height 13
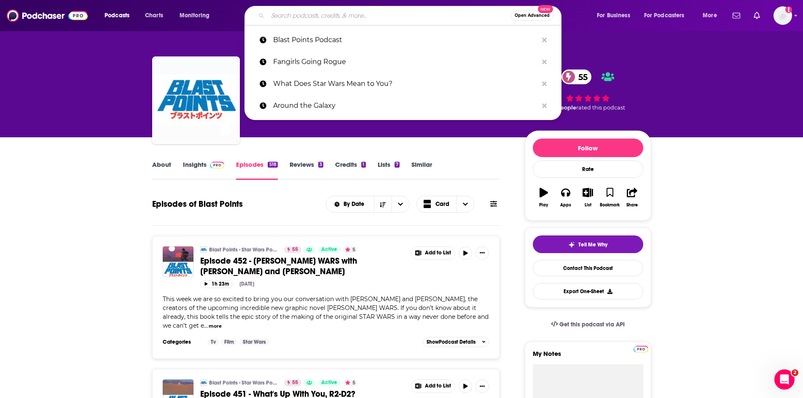
paste input "Skytalkers"
type input "Skytalkers"
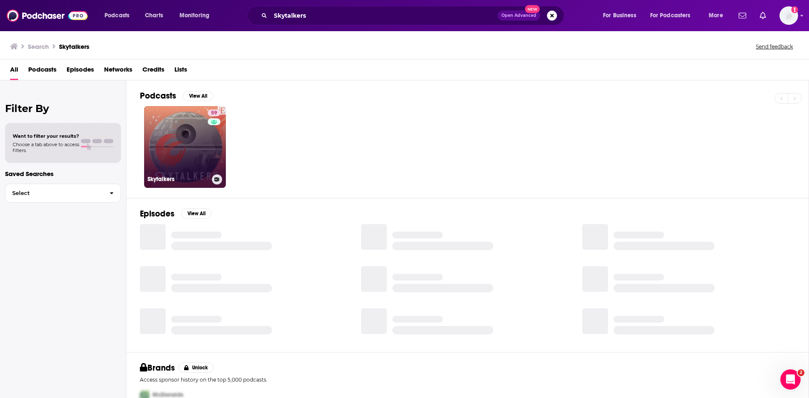
click at [178, 165] on link "59 Skytalkers" at bounding box center [185, 147] width 82 height 82
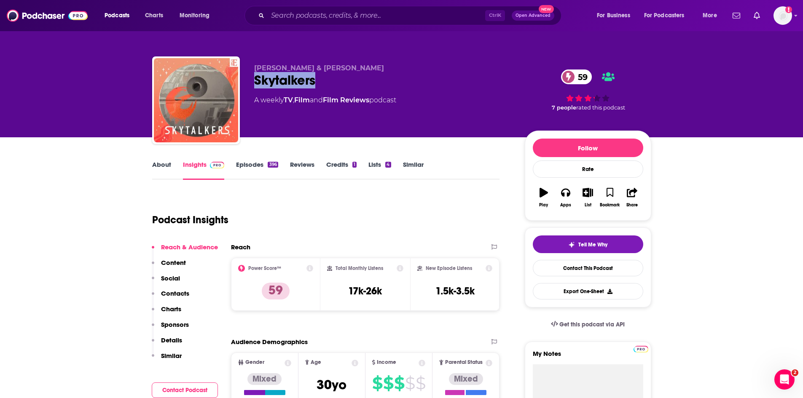
drag, startPoint x: 331, startPoint y: 79, endPoint x: 253, endPoint y: 81, distance: 78.0
click at [253, 81] on div "Charlotte Errity & Caitlin Plesher Skytalkers 59 A weekly TV , Film and Film Re…" at bounding box center [401, 101] width 499 height 91
copy h2 "Skytalkers"
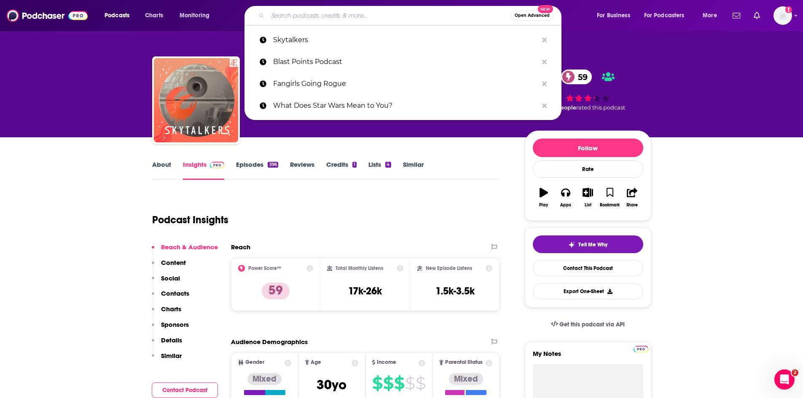
click at [313, 19] on input "Search podcasts, credits, & more..." at bounding box center [389, 15] width 243 height 13
paste input "Star Wars Minute"
type input "Star Wars Minute"
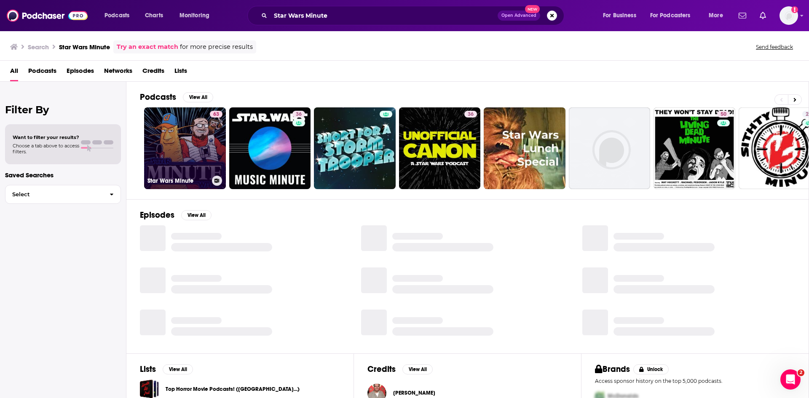
click at [188, 137] on link "63 Star Wars Minute" at bounding box center [185, 148] width 82 height 82
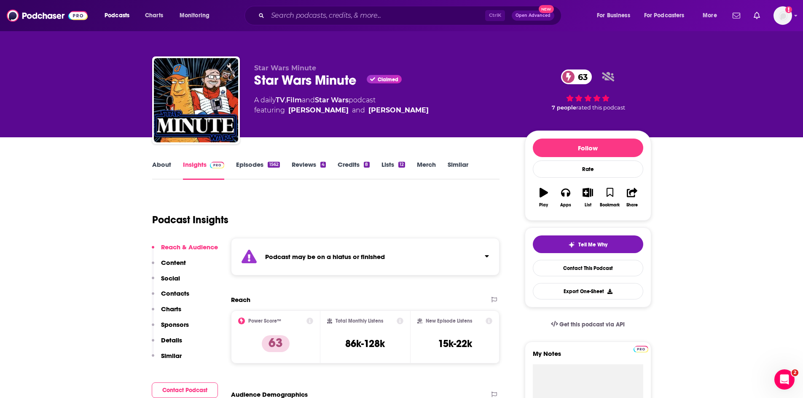
click at [244, 167] on link "Episodes 1562" at bounding box center [257, 170] width 43 height 19
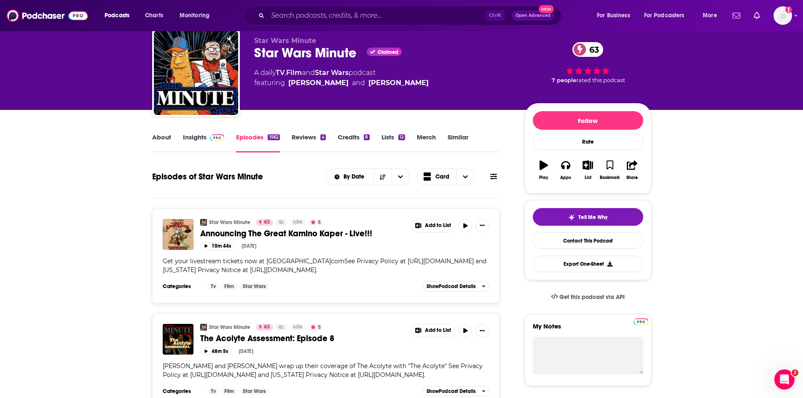
scroll to position [42, 0]
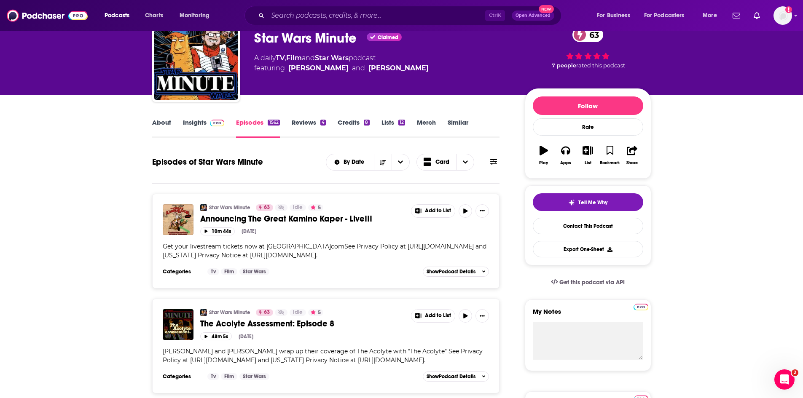
click at [168, 122] on link "About" at bounding box center [161, 127] width 19 height 19
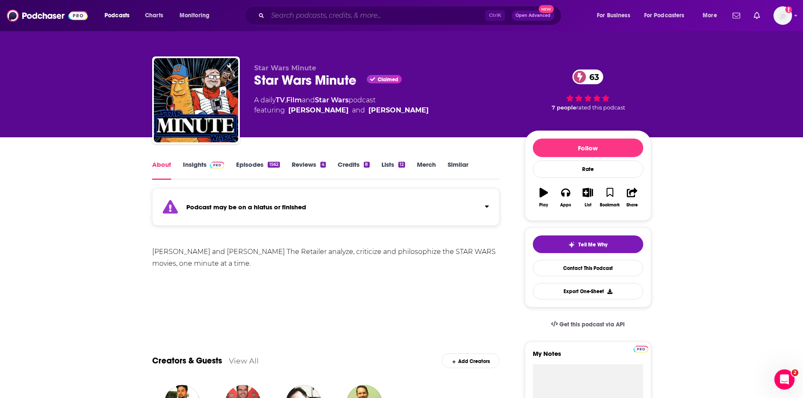
click at [356, 16] on input "Search podcasts, credits, & more..." at bounding box center [377, 15] width 218 height 13
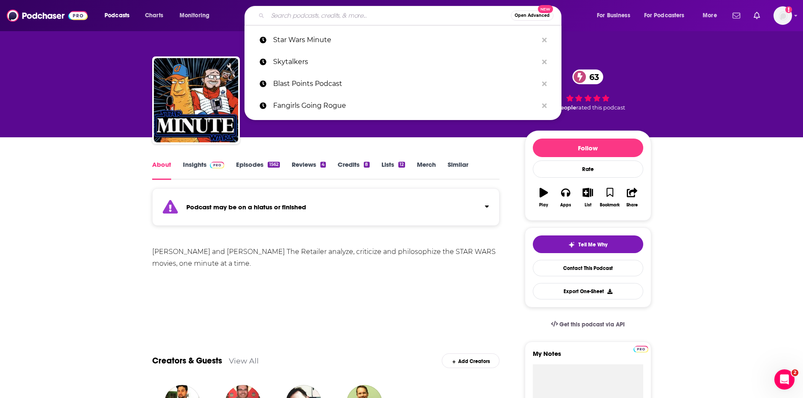
paste input "ForceCenter"
type input "ForceCenter"
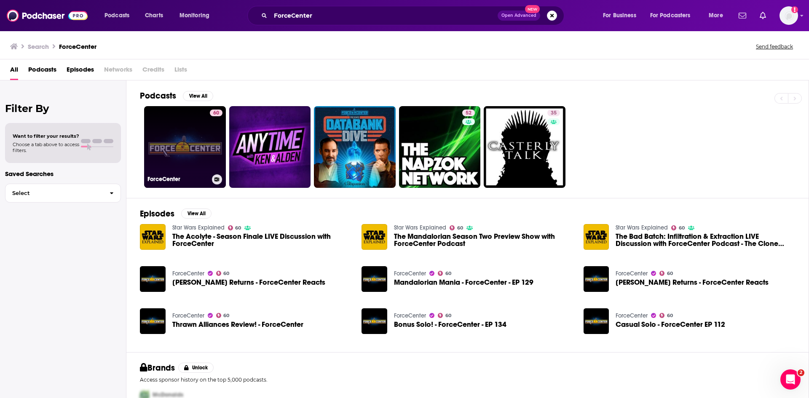
click at [175, 154] on link "60 ForceCenter" at bounding box center [185, 147] width 82 height 82
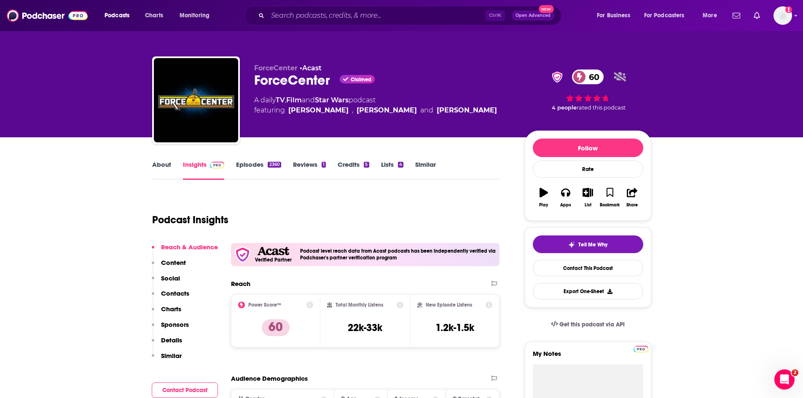
click at [251, 165] on link "Episodes 2360" at bounding box center [258, 170] width 45 height 19
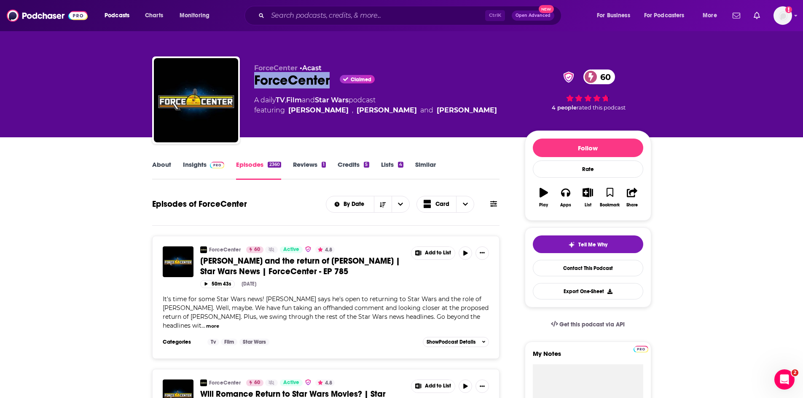
drag, startPoint x: 331, startPoint y: 82, endPoint x: 255, endPoint y: 88, distance: 76.5
click at [255, 88] on div "ForceCenter Claimed 60" at bounding box center [382, 80] width 257 height 16
copy h2 "ForceCenter"
click at [310, 12] on input "Search podcasts, credits, & more..." at bounding box center [377, 15] width 218 height 13
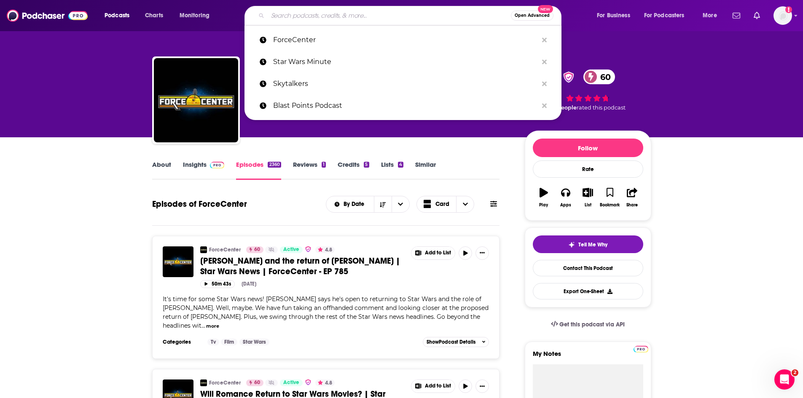
paste input "Rebel Force Radio"
type input "Rebel Force Radio"
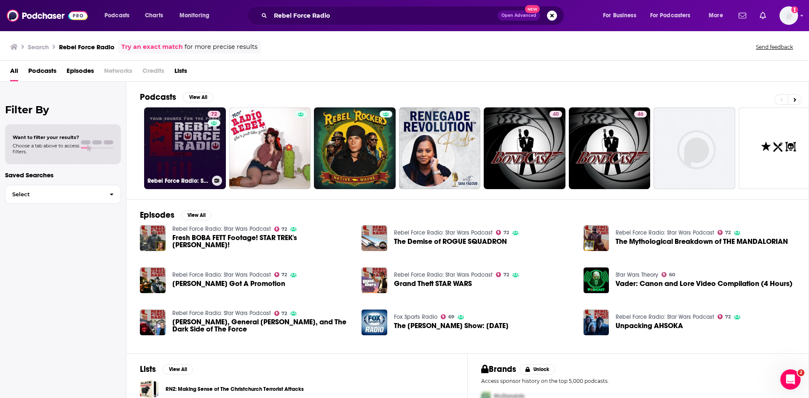
click at [200, 151] on link "72 Rebel Force Radio: Star Wars Podcast" at bounding box center [185, 148] width 82 height 82
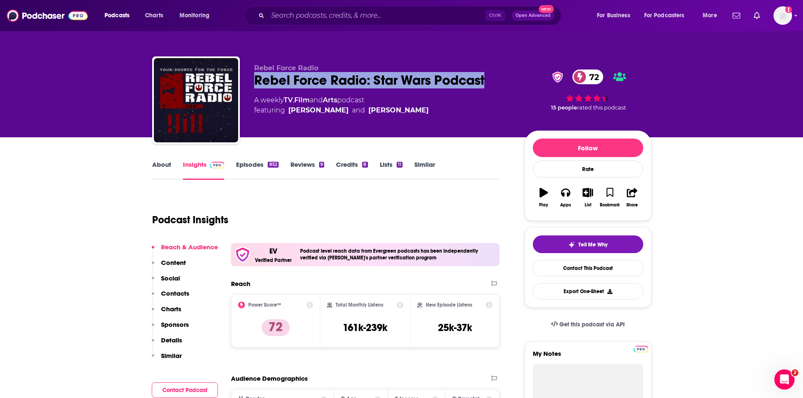
drag, startPoint x: 492, startPoint y: 78, endPoint x: 256, endPoint y: 87, distance: 236.2
click at [256, 87] on div "Rebel Force Radio: Star Wars Podcast 72" at bounding box center [382, 80] width 257 height 16
copy h2 "Rebel Force Radio: Star Wars Podcast"
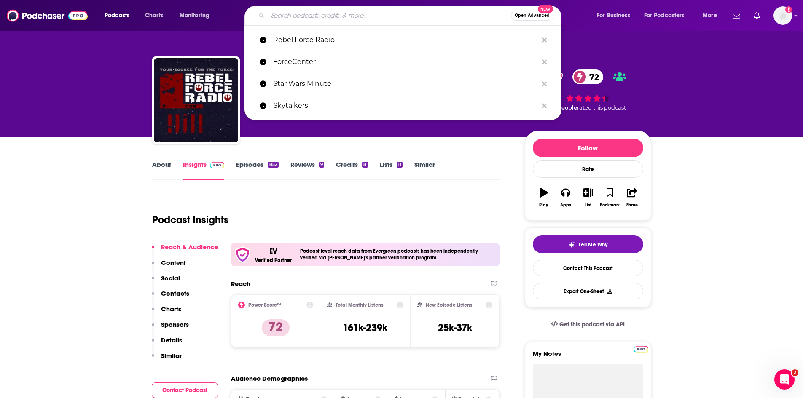
click at [304, 17] on input "Search podcasts, credits, & more..." at bounding box center [389, 15] width 243 height 13
paste input "Star Wars STUFF Podcast"
type input "Star Wars STUFF Podcast"
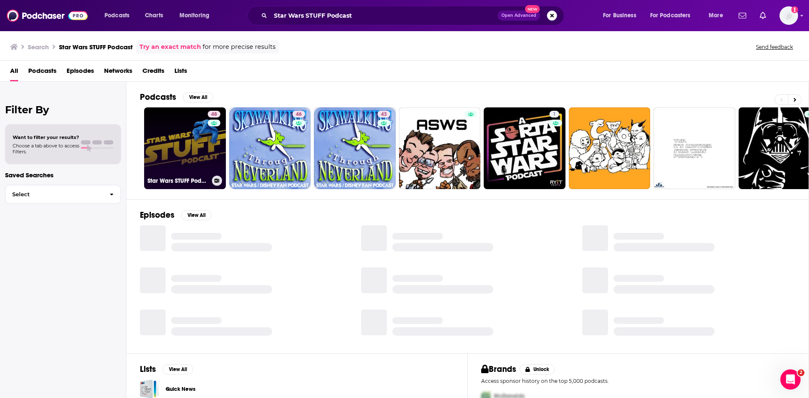
click at [186, 146] on link "48 Star Wars STUFF Podcast" at bounding box center [185, 148] width 82 height 82
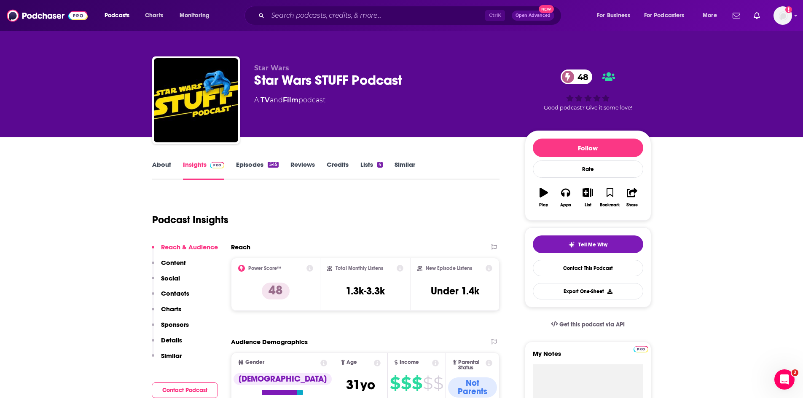
click at [249, 168] on link "Episodes 545" at bounding box center [257, 170] width 42 height 19
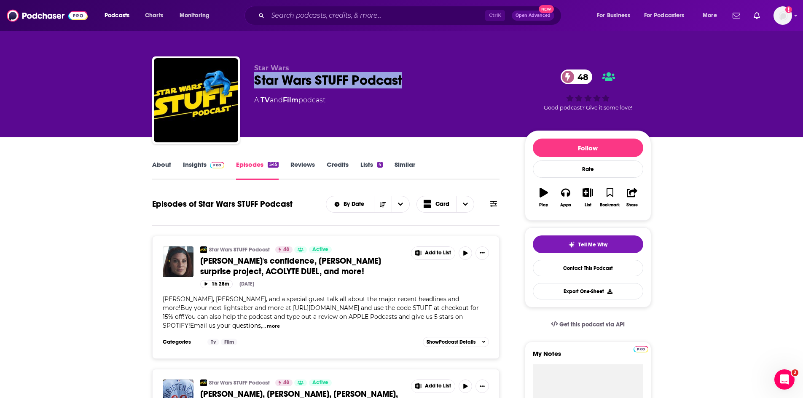
drag, startPoint x: 450, startPoint y: 77, endPoint x: 256, endPoint y: 83, distance: 193.6
click at [256, 83] on div "Star Wars STUFF Podcast 48" at bounding box center [382, 80] width 257 height 16
copy h2 "Star Wars STUFF Podcast"
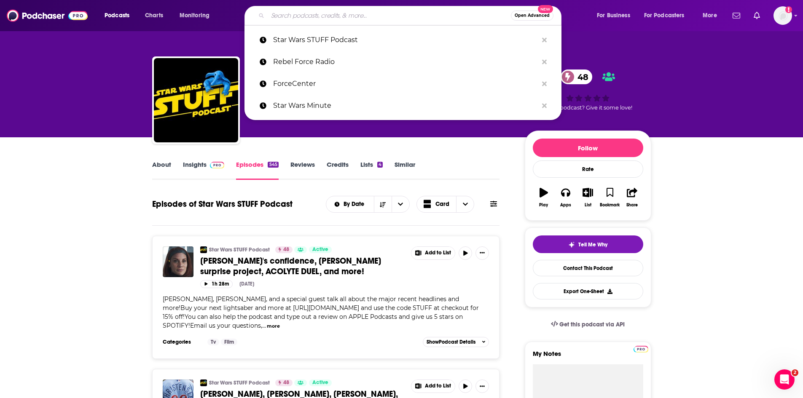
click at [338, 18] on input "Search podcasts, credits, & more..." at bounding box center [389, 15] width 243 height 13
paste input "Star Wars Theory"
type input "Star Wars Theory"
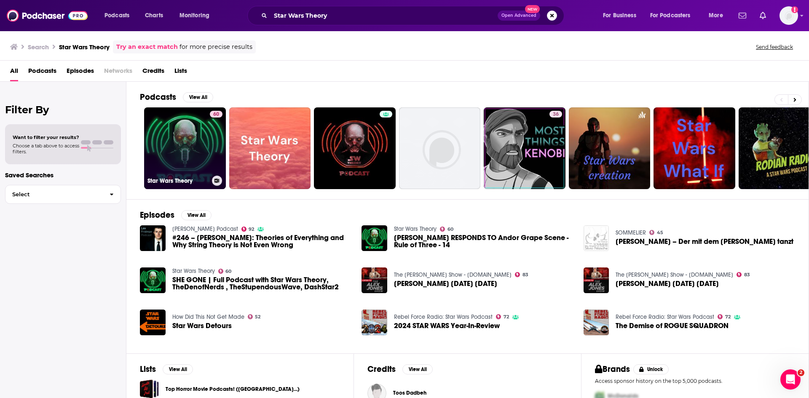
click at [193, 153] on link "60 Star Wars Theory" at bounding box center [185, 148] width 82 height 82
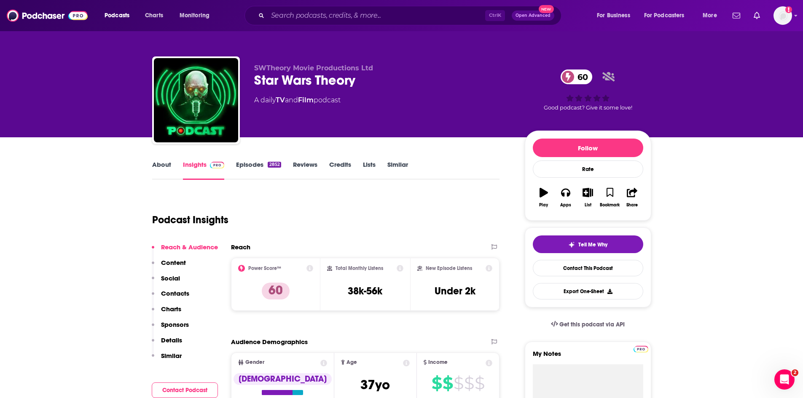
click at [242, 167] on link "Episodes 2852" at bounding box center [258, 170] width 45 height 19
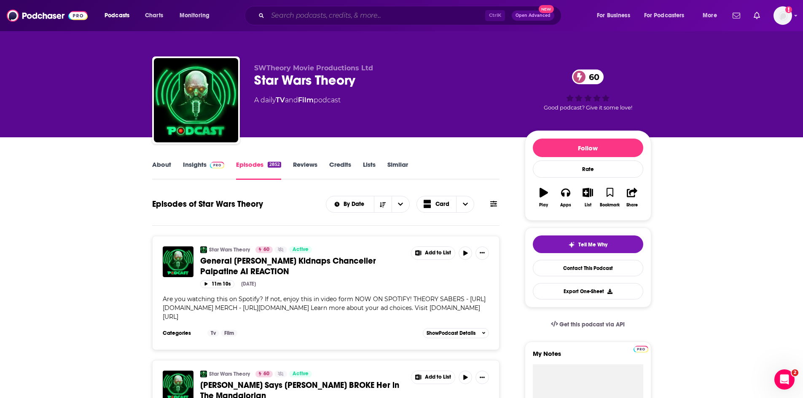
click at [334, 17] on input "Search podcasts, credits, & more..." at bounding box center [377, 15] width 218 height 13
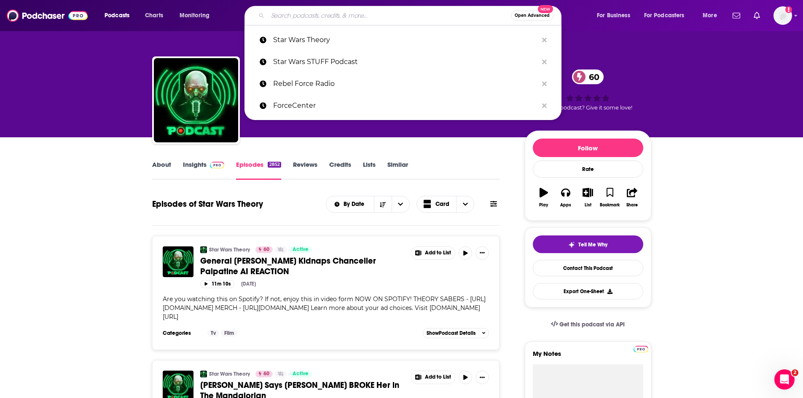
paste input "Star Wars Escape Pod"
type input "Star Wars Escape Pod"
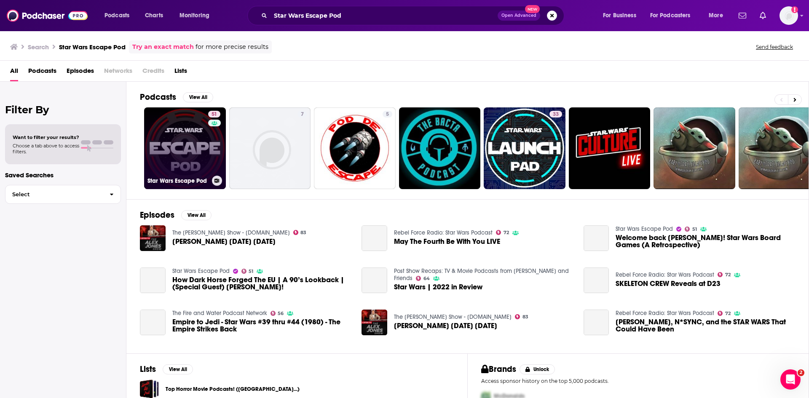
click at [202, 142] on link "51 Star Wars Escape Pod" at bounding box center [185, 148] width 82 height 82
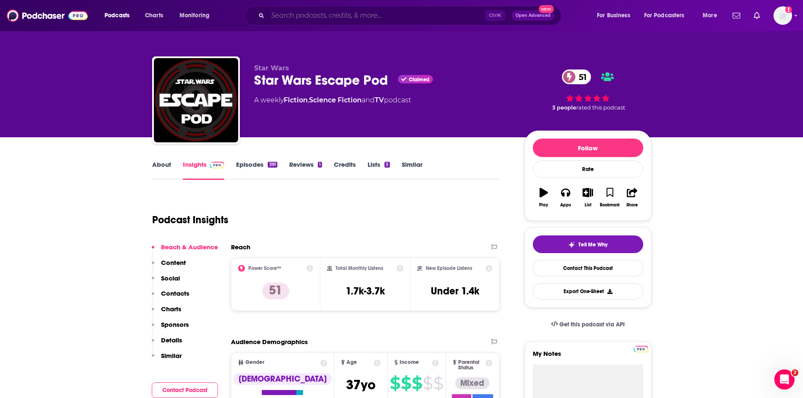
click at [322, 13] on input "Search podcasts, credits, & more..." at bounding box center [377, 15] width 218 height 13
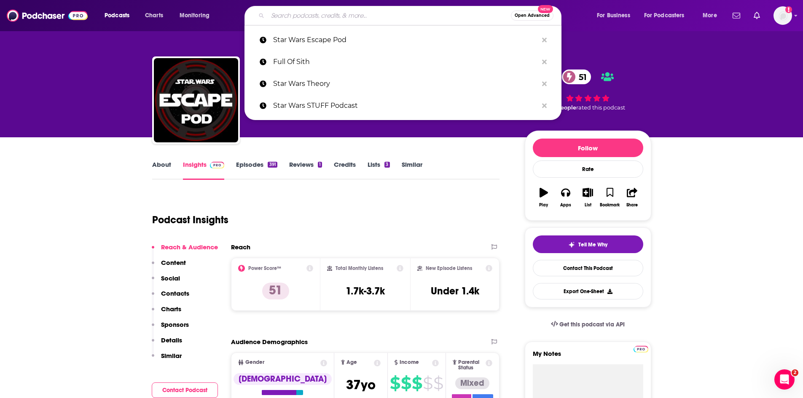
paste input "The Star Wars Report"
type input "The Star Wars Report"
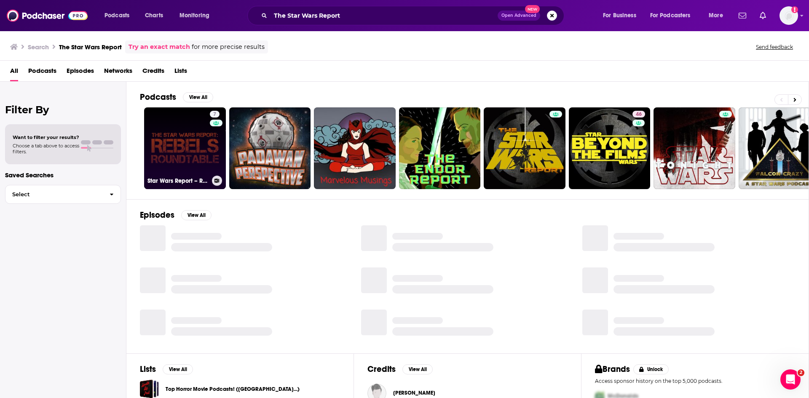
click at [185, 157] on link "7 Star Wars Report – Rebels Roundtable – The Star Wars Report" at bounding box center [185, 148] width 82 height 82
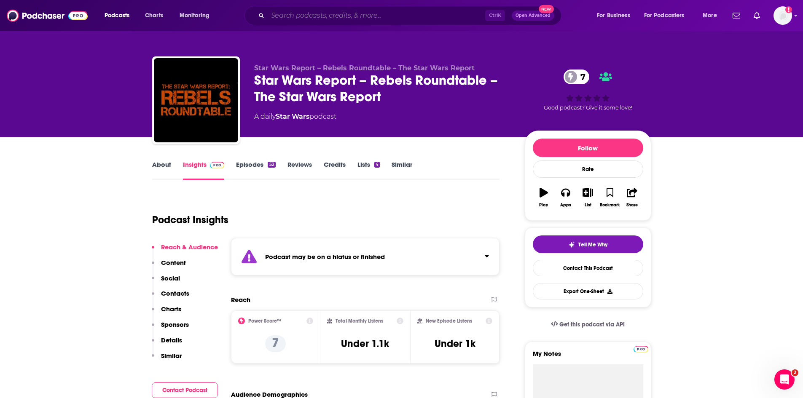
click at [306, 17] on input "Search podcasts, credits, & more..." at bounding box center [377, 15] width 218 height 13
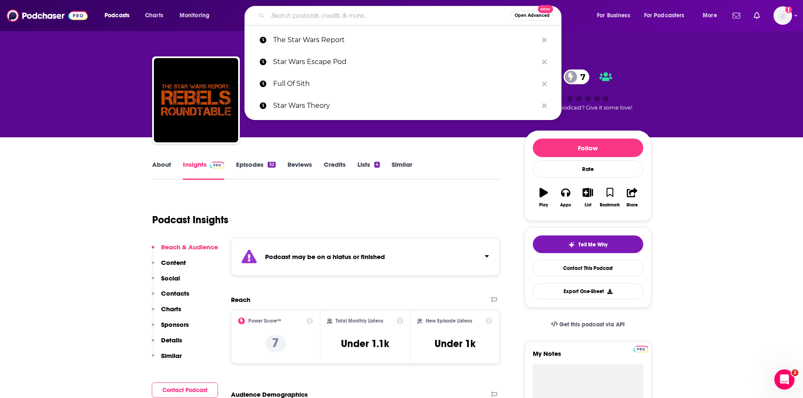
paste input "The Wampa’s Lair Podcast"
type input "The Wampa’s Lair Podcast"
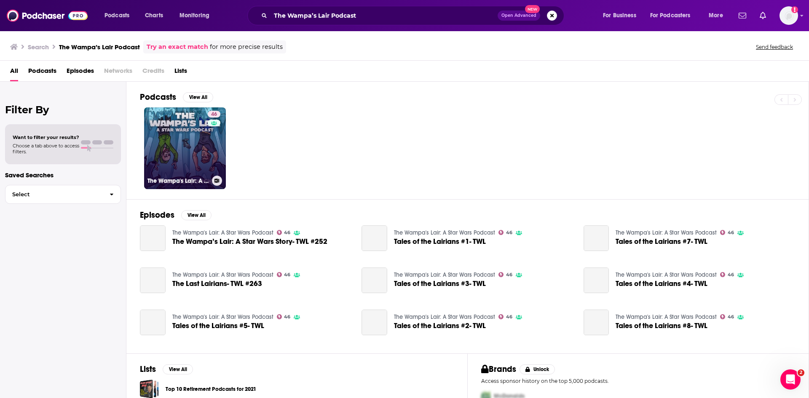
click at [201, 153] on link "46 The Wampa's Lair: A Star Wars Podcast" at bounding box center [185, 148] width 82 height 82
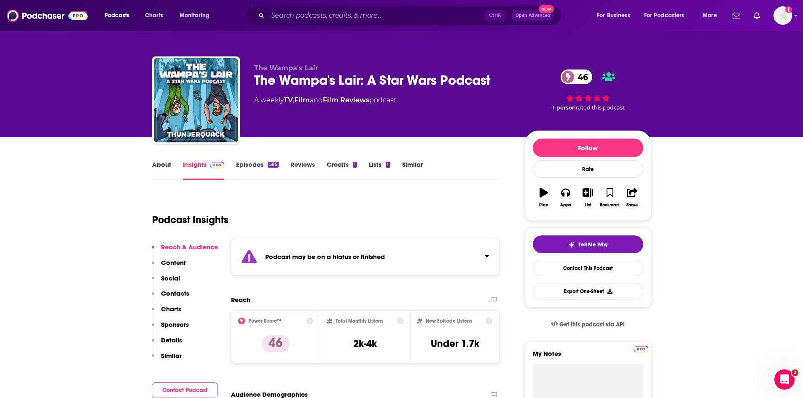
click at [244, 163] on link "Episodes 585" at bounding box center [257, 170] width 42 height 19
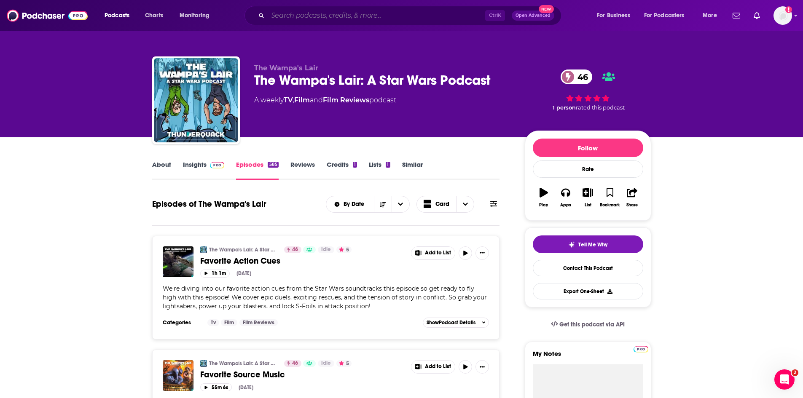
click at [298, 15] on input "Search podcasts, credits, & more..." at bounding box center [377, 15] width 218 height 13
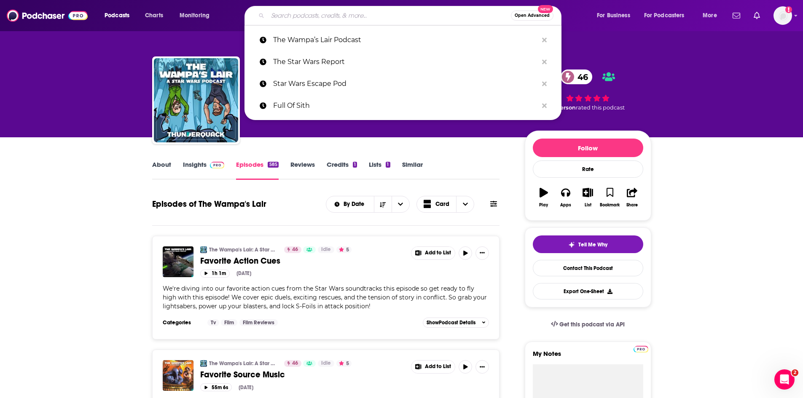
paste input "Rebel Grrrl"
type input "Rebel Grrrl"
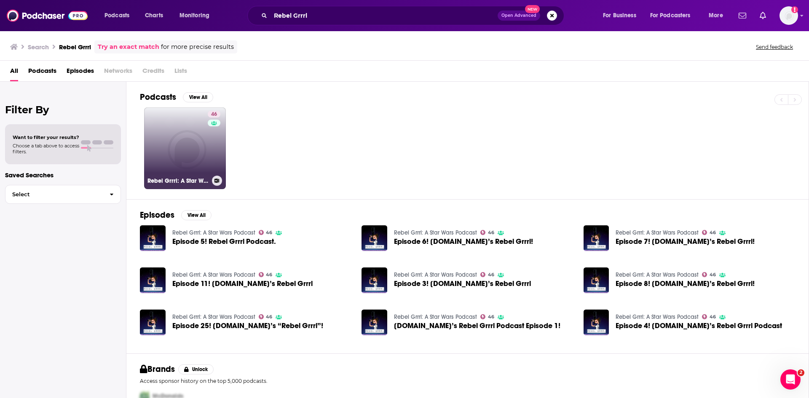
click at [203, 153] on link "46 Rebel Grrrl: A Star Wars Podcast" at bounding box center [185, 148] width 82 height 82
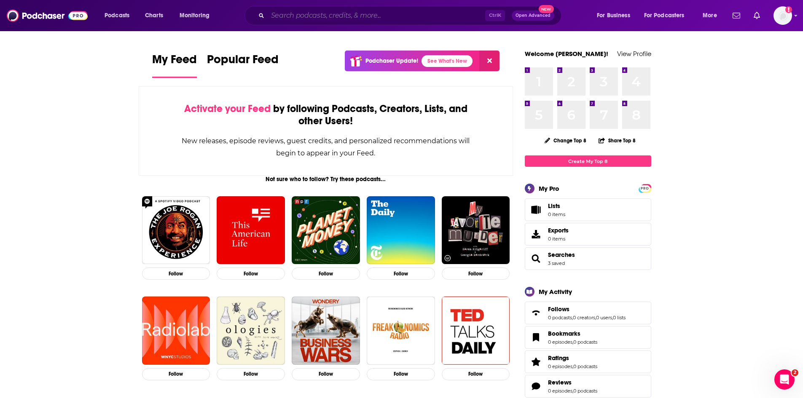
click at [299, 12] on input "Search podcasts, credits, & more..." at bounding box center [377, 15] width 218 height 13
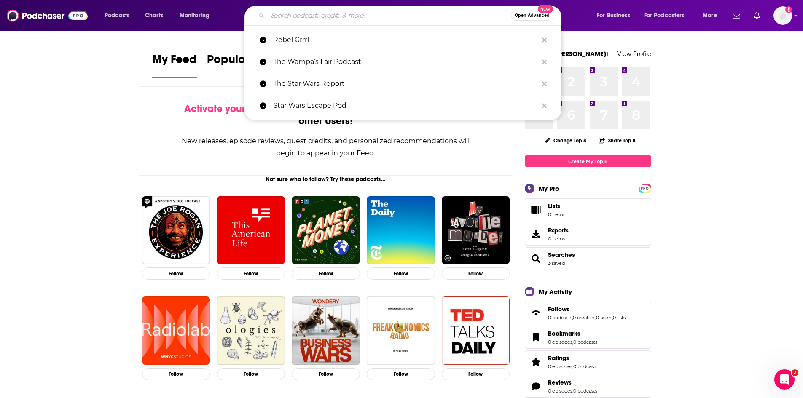
paste input "Blank Check with [PERSON_NAME] & [PERSON_NAME]"
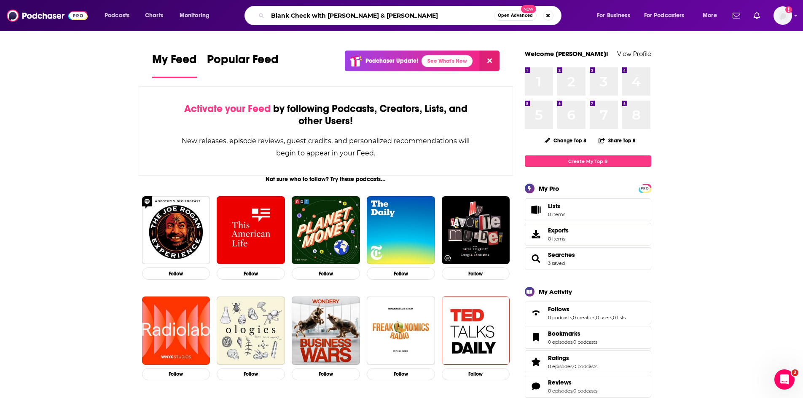
type input "Blank Check with [PERSON_NAME] & [PERSON_NAME]"
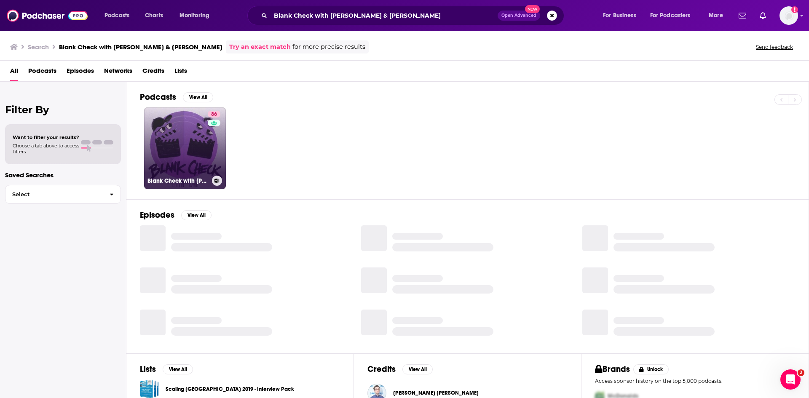
click at [190, 150] on link "86 Blank Check with [PERSON_NAME] & [PERSON_NAME]" at bounding box center [185, 148] width 82 height 82
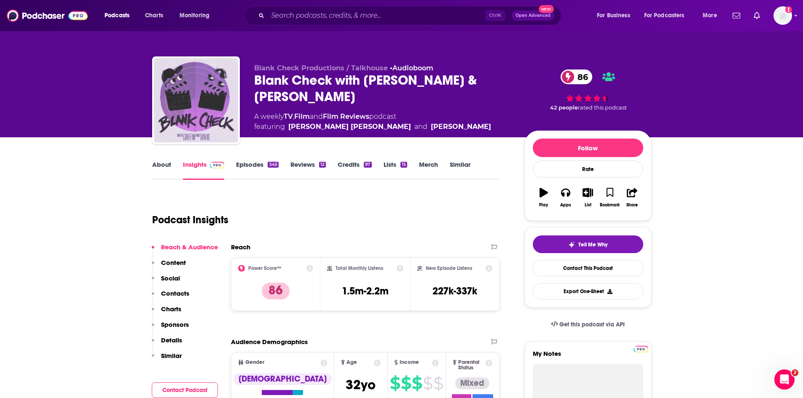
click at [167, 164] on link "About" at bounding box center [161, 170] width 19 height 19
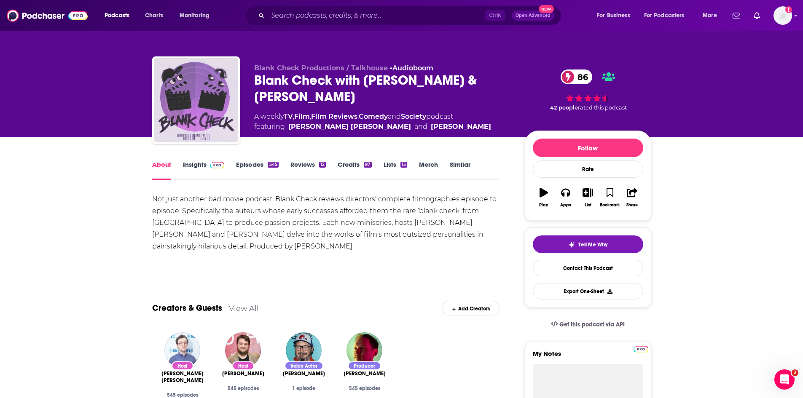
click at [251, 165] on link "Episodes 545" at bounding box center [257, 170] width 42 height 19
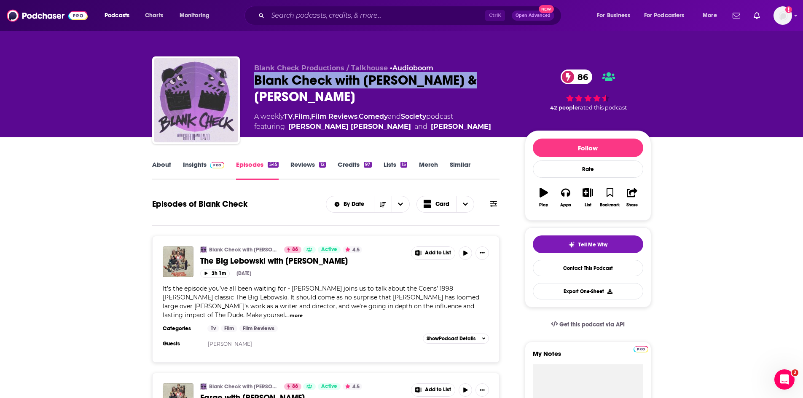
drag, startPoint x: 464, startPoint y: 79, endPoint x: 247, endPoint y: 83, distance: 217.2
click at [247, 83] on div "Blank Check Productions / Talkhouse • Audioboom Blank Check with [PERSON_NAME] …" at bounding box center [401, 101] width 499 height 91
copy h2 "Blank Check with [PERSON_NAME] & [PERSON_NAME]"
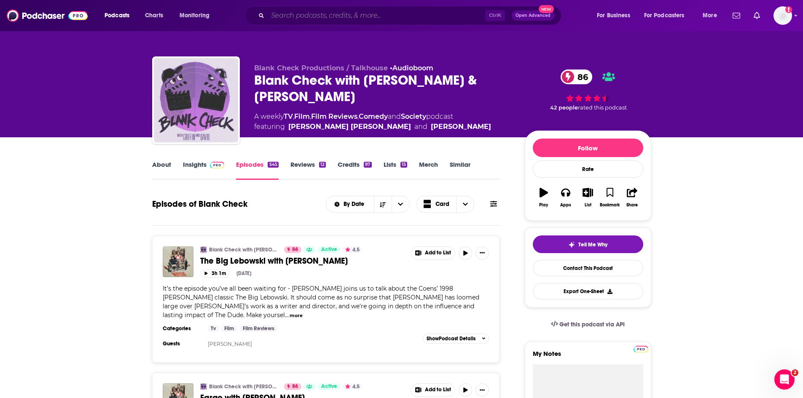
click at [323, 12] on input "Search podcasts, credits, & more..." at bounding box center [377, 15] width 218 height 13
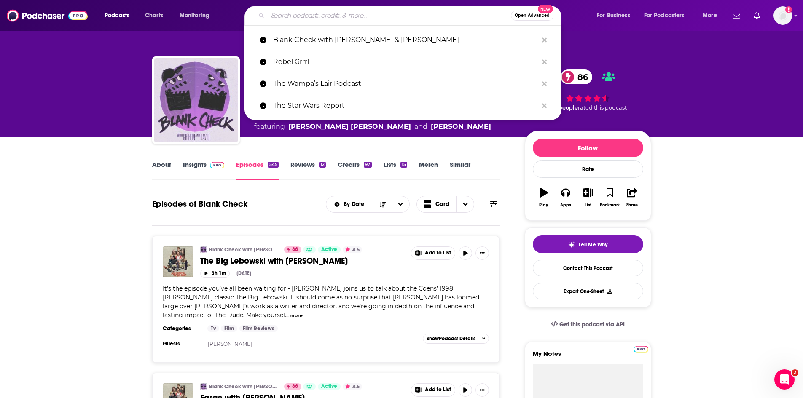
paste input "Spark of Rebellion, A Star Wars Podcast"
type input "Spark of Rebellion, A Star Wars Podcast"
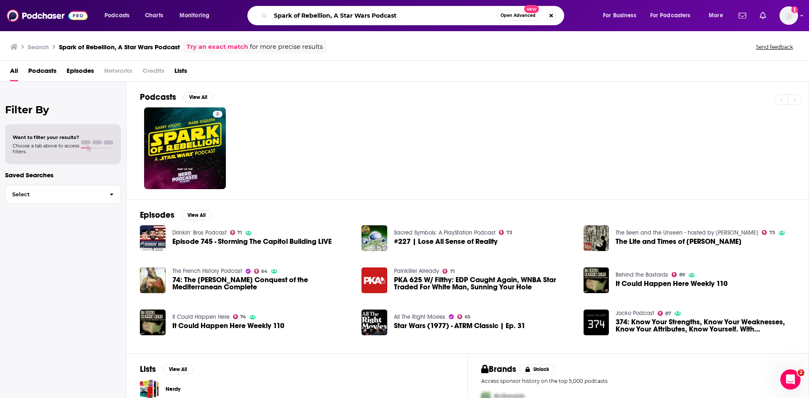
drag, startPoint x: 340, startPoint y: 17, endPoint x: 196, endPoint y: 13, distance: 143.4
click at [196, 13] on div "Podcasts Charts Monitoring Spark of Rebellion, A Star Wars Podcast Open Advance…" at bounding box center [415, 15] width 633 height 19
paste input "Get Geekish"
type input "Get Geekish"
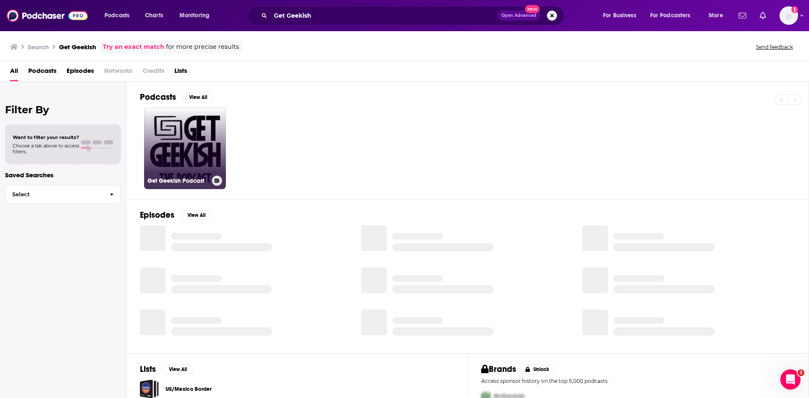
click at [209, 144] on link "Get Geekish Podcast" at bounding box center [185, 148] width 82 height 82
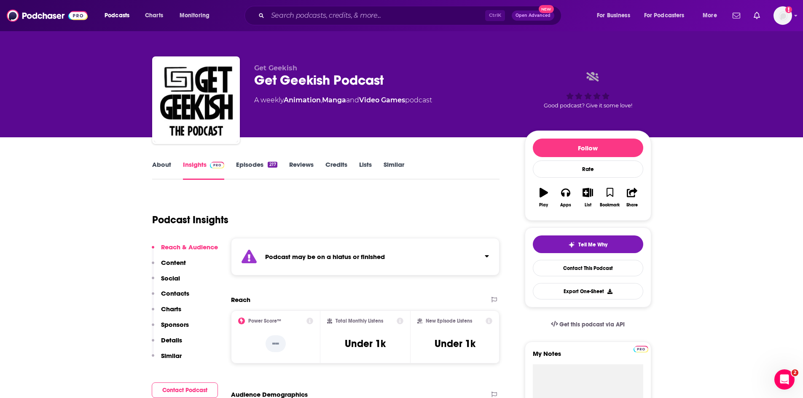
click at [243, 164] on link "Episodes 217" at bounding box center [256, 170] width 41 height 19
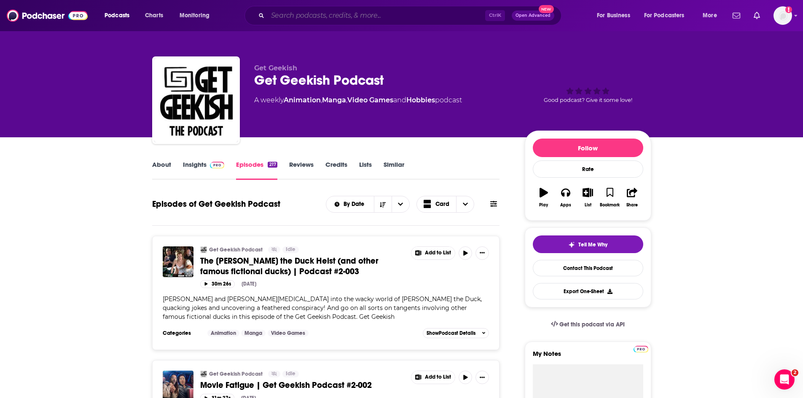
click at [318, 15] on input "Search podcasts, credits, & more..." at bounding box center [377, 15] width 218 height 13
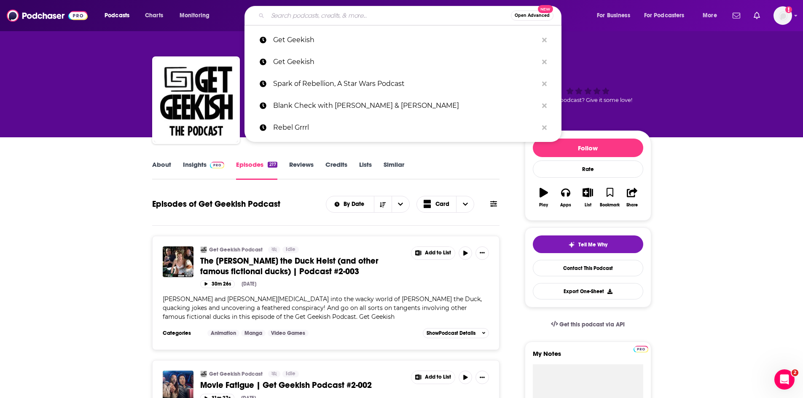
paste input "The [PERSON_NAME] Talk Show / FSW Radio"
type input "The [PERSON_NAME] Talk Show / FSW Radio"
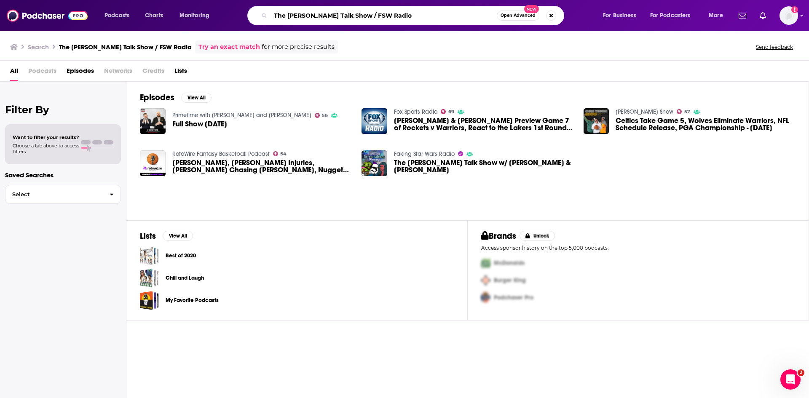
drag, startPoint x: 421, startPoint y: 15, endPoint x: 228, endPoint y: 13, distance: 193.1
click at [228, 13] on div "Podcasts Charts Monitoring The [PERSON_NAME] Talk Show / FSW Radio Open Advance…" at bounding box center [415, 15] width 633 height 19
type input "starwars"
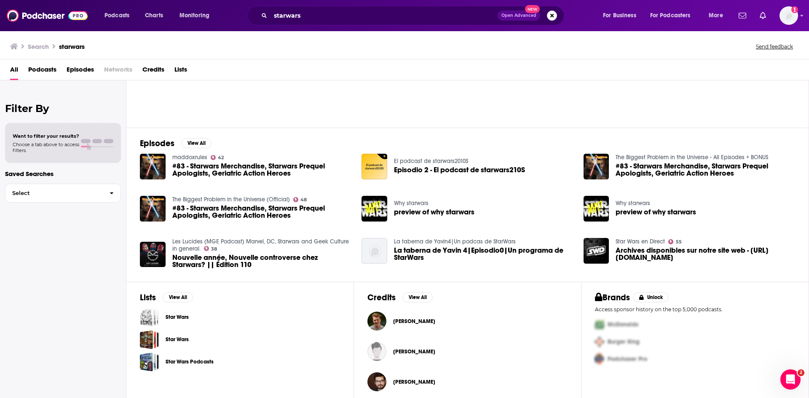
scroll to position [78, 0]
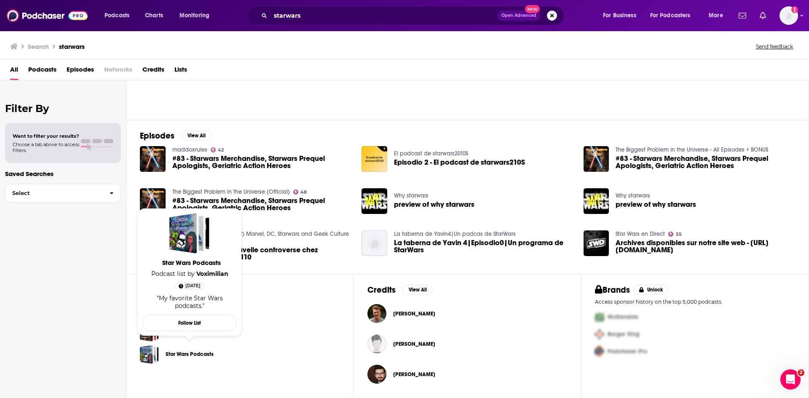
click at [190, 354] on link "Star Wars Podcasts" at bounding box center [190, 354] width 48 height 9
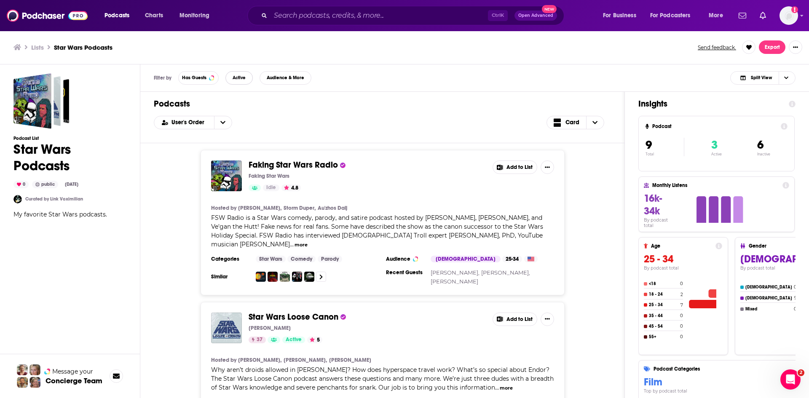
click at [239, 79] on span "Active" at bounding box center [239, 77] width 13 height 5
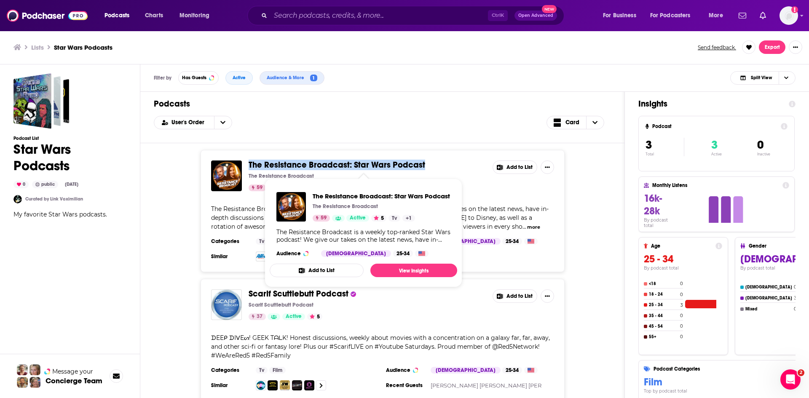
drag, startPoint x: 427, startPoint y: 163, endPoint x: 250, endPoint y: 161, distance: 176.6
click at [250, 161] on span "The Resistance Broadcast: Star Wars Podcast" at bounding box center [367, 165] width 237 height 9
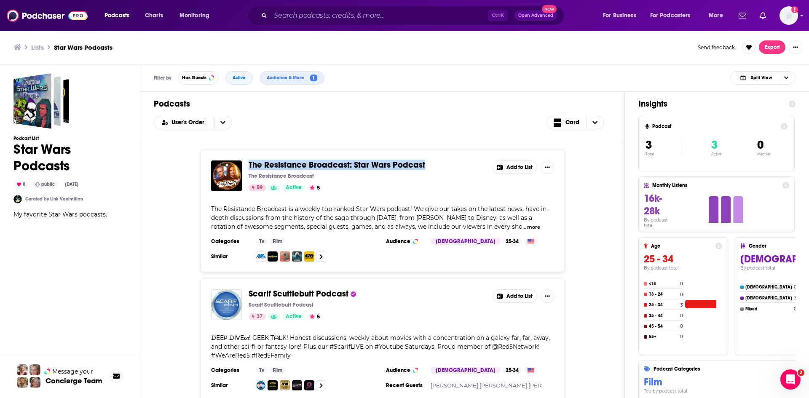
copy span "The Resistance Broadcast: Star Wars Podcast"
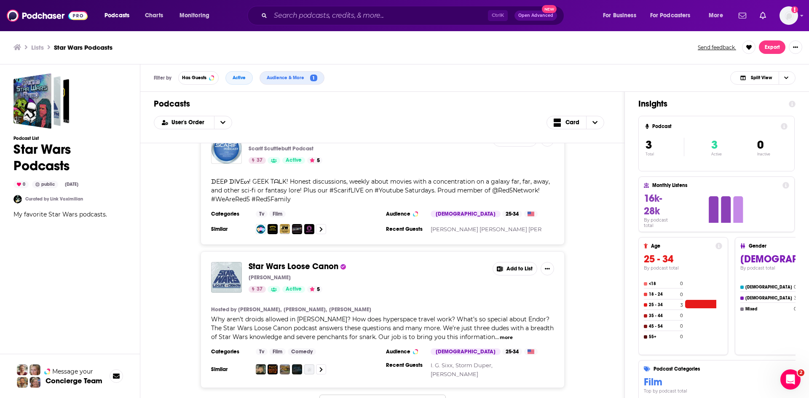
scroll to position [169, 0]
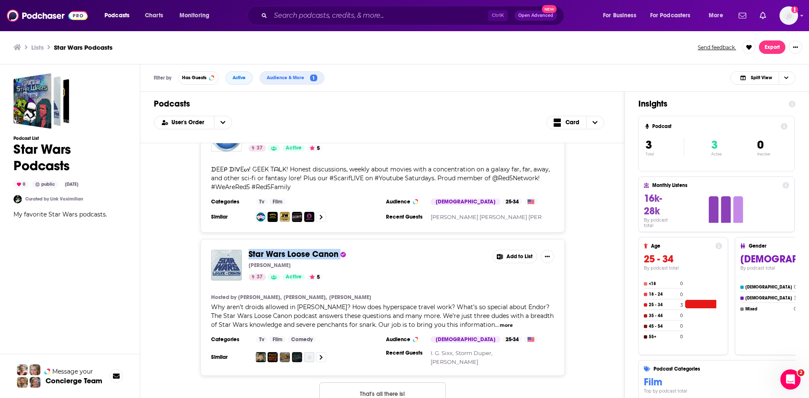
drag, startPoint x: 365, startPoint y: 253, endPoint x: 250, endPoint y: 247, distance: 116.0
click at [250, 247] on div "Star Wars Loose Canon [PERSON_NAME] 37 Active 5 Add to List Hosted by [PERSON_N…" at bounding box center [383, 307] width 364 height 137
copy span "Star Wars Loose Canon"
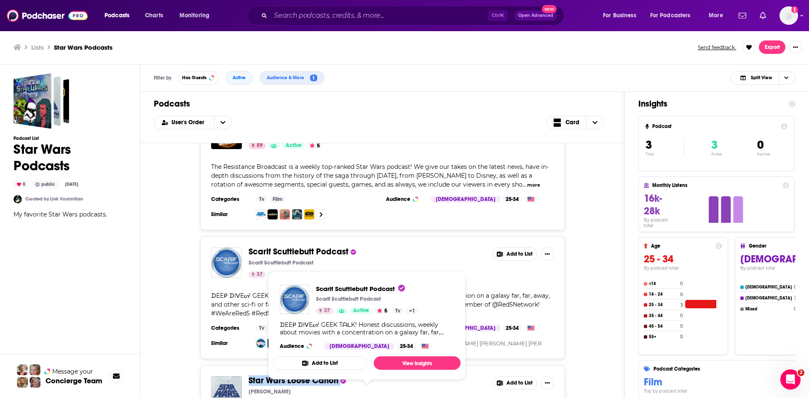
scroll to position [0, 0]
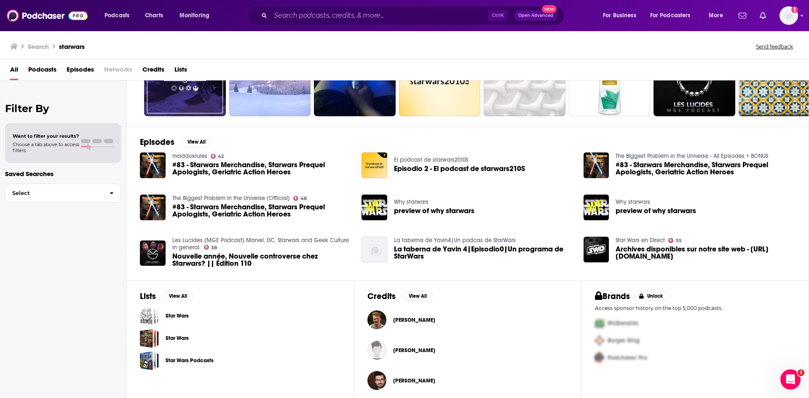
scroll to position [78, 0]
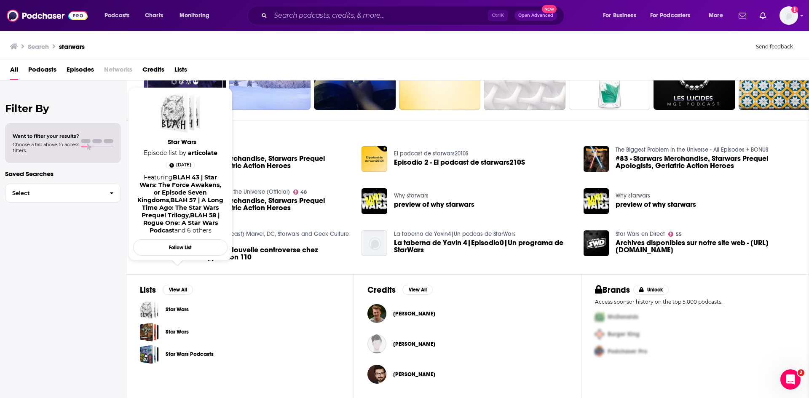
click at [182, 313] on link "Star Wars" at bounding box center [177, 309] width 23 height 9
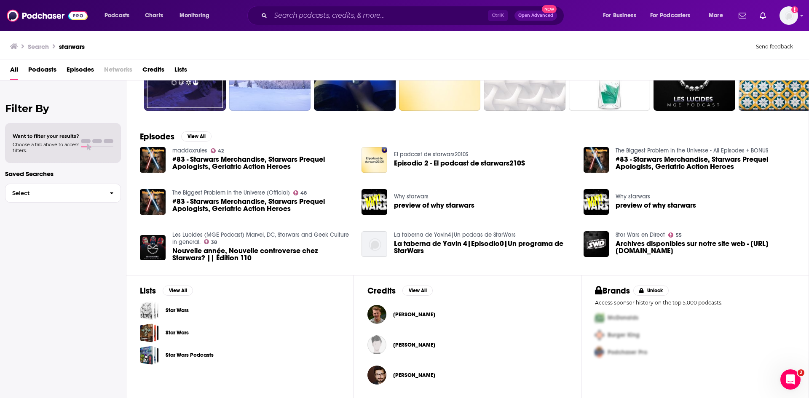
scroll to position [78, 0]
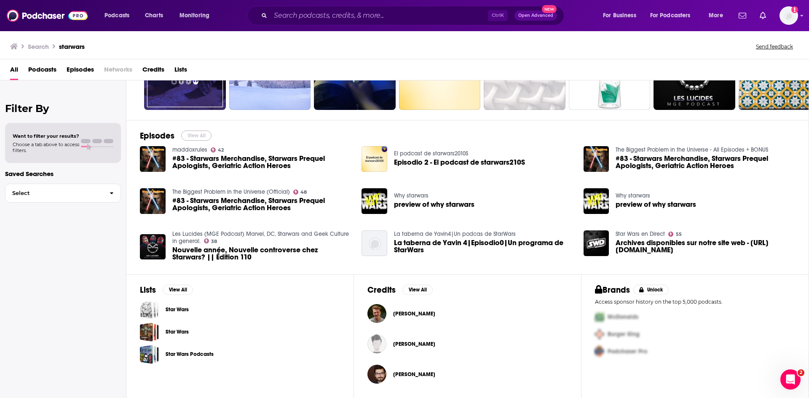
click at [197, 135] on button "View All" at bounding box center [196, 136] width 30 height 10
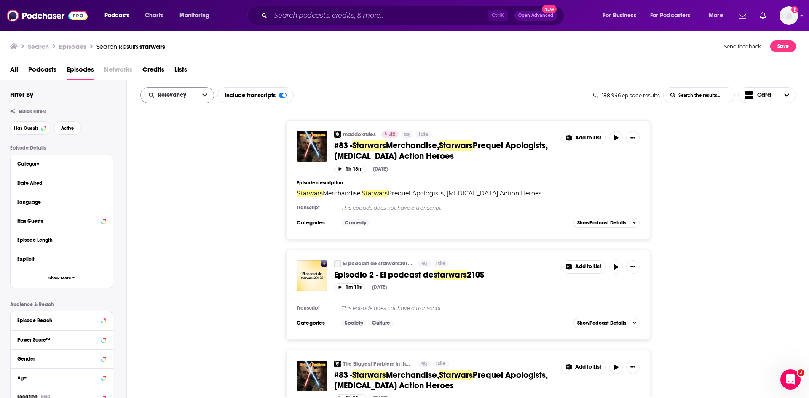
click at [202, 98] on icon "open menu" at bounding box center [204, 95] width 5 height 6
click at [182, 169] on span "Power Score" at bounding box center [183, 167] width 50 height 5
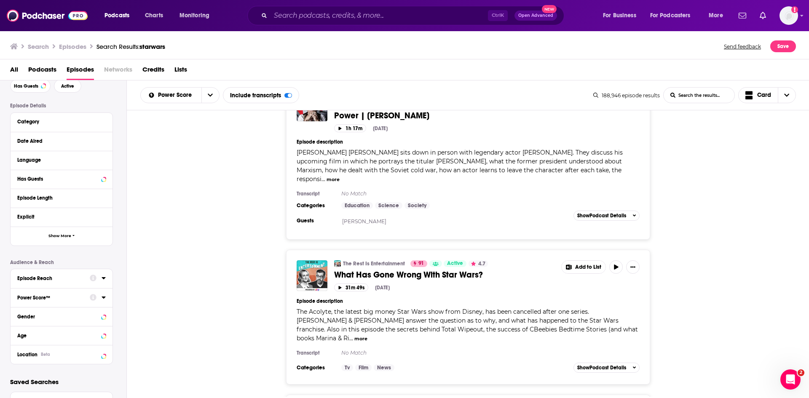
scroll to position [2024, 0]
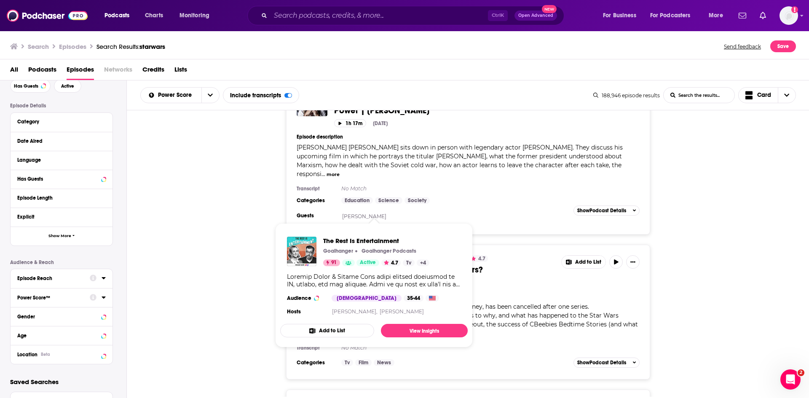
click at [174, 245] on div "The Rest Is Entertainment 91 Active 4.7 What Has Gone Wrong With Star Wars? Add…" at bounding box center [468, 312] width 683 height 135
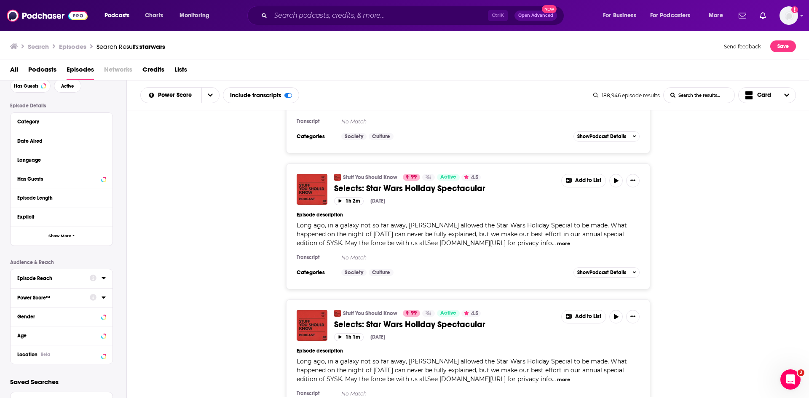
scroll to position [0, 0]
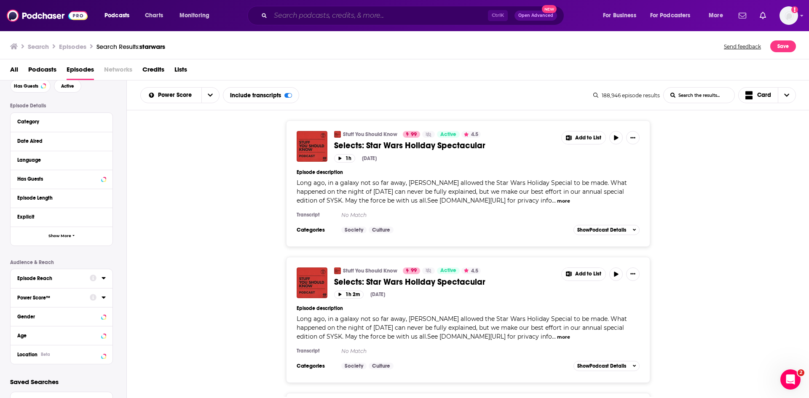
click at [300, 19] on input "Search podcasts, credits, & more..." at bounding box center [380, 15] width 218 height 13
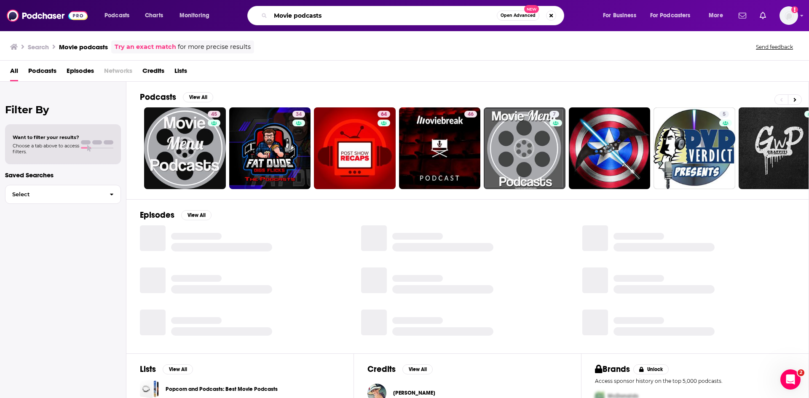
drag, startPoint x: 344, startPoint y: 14, endPoint x: 239, endPoint y: 1, distance: 105.0
click at [242, 2] on div "Podcasts Charts Monitoring Movie podcasts Open Advanced New For Business For Po…" at bounding box center [404, 15] width 809 height 31
type input "SciFi movie podcasts"
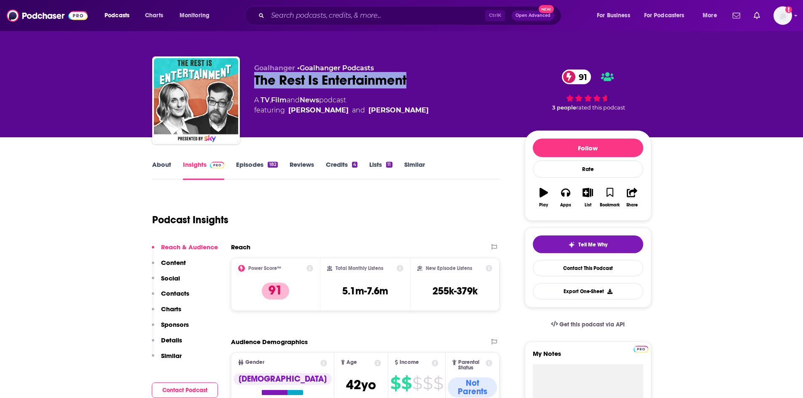
drag, startPoint x: 435, startPoint y: 76, endPoint x: 245, endPoint y: 80, distance: 190.2
click at [245, 80] on div "Goalhanger • Goalhanger Podcasts The Rest Is Entertainment 91 A TV , Film and N…" at bounding box center [401, 101] width 499 height 91
copy h2 "The Rest Is Entertainment"
